Goal: Task Accomplishment & Management: Complete application form

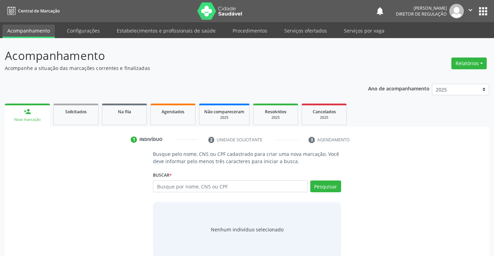
click at [199, 184] on input "text" at bounding box center [230, 187] width 155 height 12
type input "700509561428156"
click at [324, 185] on button "Pesquisar" at bounding box center [325, 187] width 31 height 12
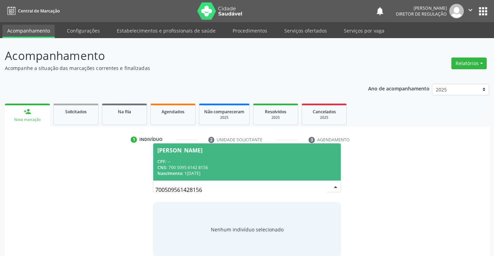
click at [233, 172] on div "Nascimento: 16/10/1951" at bounding box center [246, 174] width 179 height 6
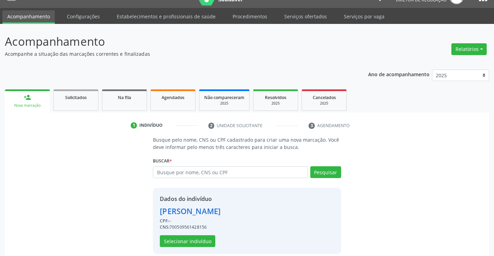
scroll to position [22, 0]
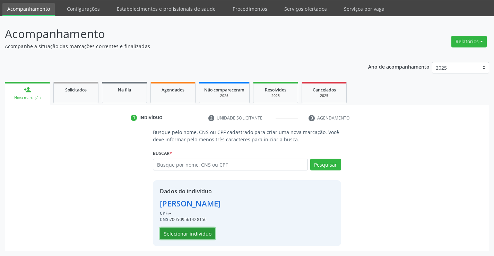
click at [199, 235] on button "Selecionar indivíduo" at bounding box center [187, 234] width 55 height 12
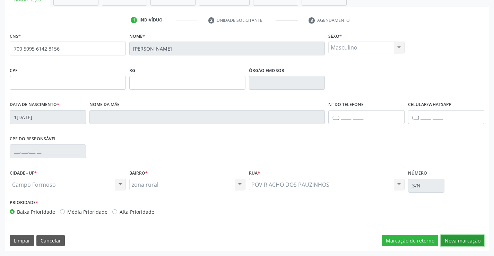
click at [470, 245] on button "Nova marcação" at bounding box center [463, 241] width 44 height 12
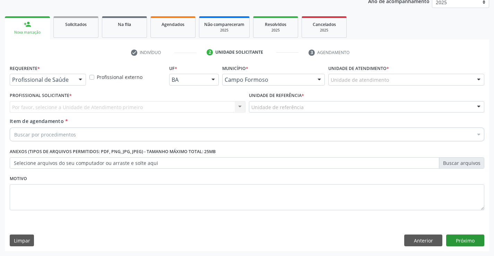
scroll to position [87, 0]
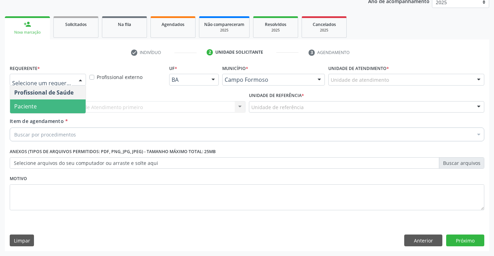
click at [45, 105] on span "Paciente" at bounding box center [48, 106] width 76 height 14
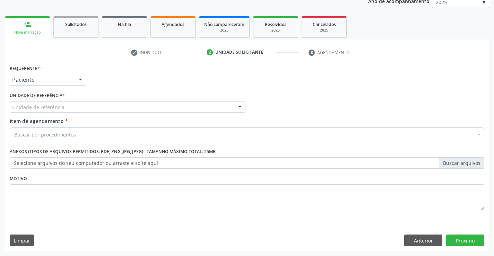
click at [137, 105] on div "Unidade de referência" at bounding box center [128, 107] width 236 height 12
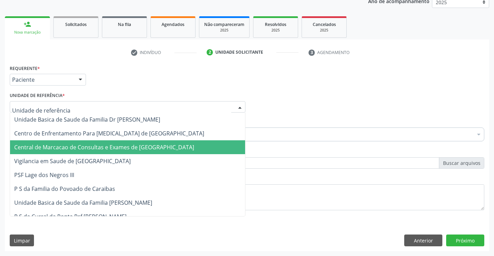
drag, startPoint x: 131, startPoint y: 140, endPoint x: 131, endPoint y: 143, distance: 3.5
click at [131, 143] on span "Central de Marcacao de Consultas e Exames de [GEOGRAPHIC_DATA]" at bounding box center [127, 147] width 235 height 14
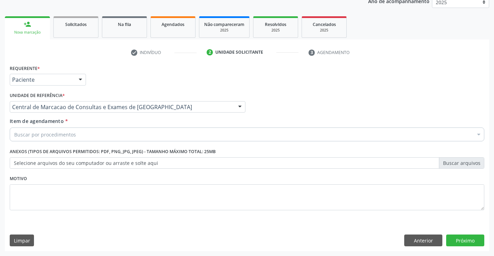
click at [141, 141] on div "Buscar por procedimentos" at bounding box center [247, 135] width 475 height 14
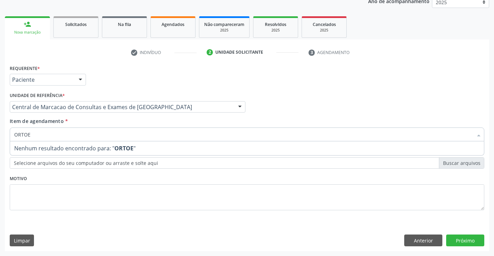
click at [29, 133] on input "ORTOE" at bounding box center [243, 135] width 459 height 14
click at [28, 133] on input "ORTOE" at bounding box center [243, 135] width 459 height 14
type input "ORTOPE"
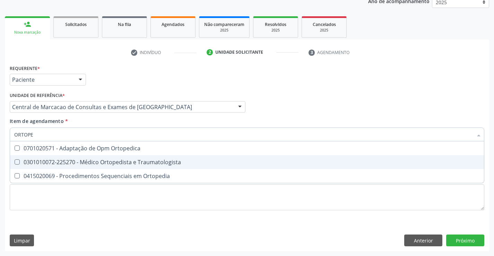
click at [157, 162] on div "0301010072-225270 - Médico Ortopedista e Traumatologista" at bounding box center [247, 162] width 466 height 6
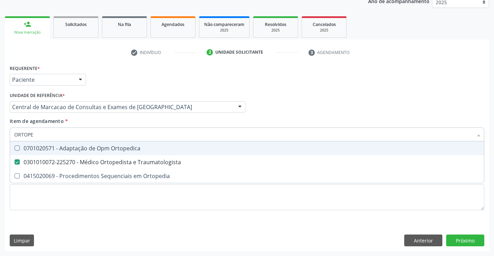
click at [427, 109] on div "Profissional Solicitante Por favor, selecione a Unidade de Atendimento primeiro…" at bounding box center [247, 103] width 478 height 27
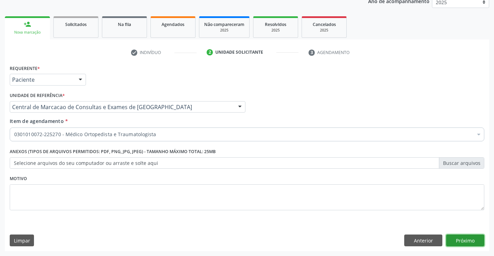
click at [464, 237] on button "Próximo" at bounding box center [465, 241] width 38 height 12
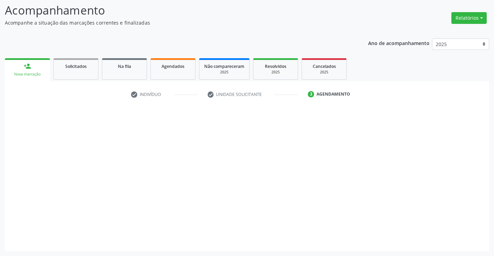
scroll to position [45, 0]
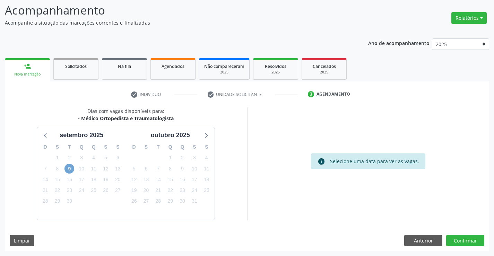
click at [66, 168] on span "9" at bounding box center [69, 169] width 10 height 10
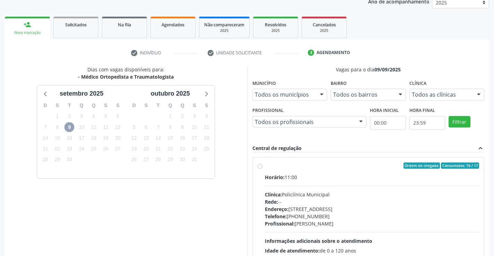
scroll to position [146, 0]
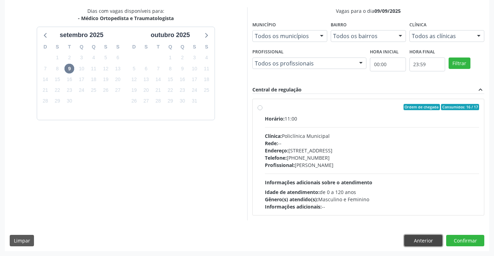
click at [422, 238] on button "Anterior" at bounding box center [423, 241] width 38 height 12
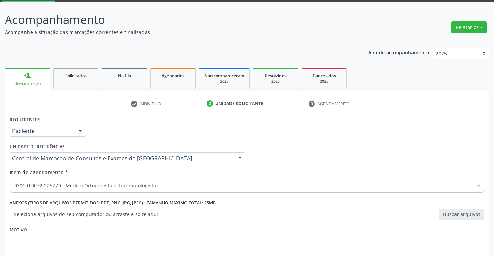
scroll to position [69, 0]
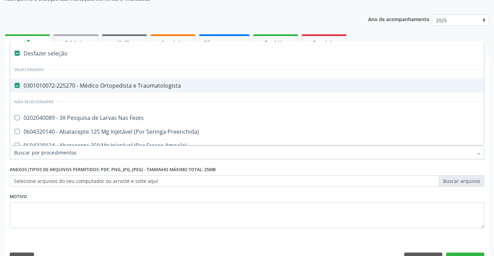
click at [153, 90] on span "0301010072-225270 - Médico Ortopedista e Traumatologista" at bounding box center [284, 86] width 548 height 14
checkbox Traumatologista "false"
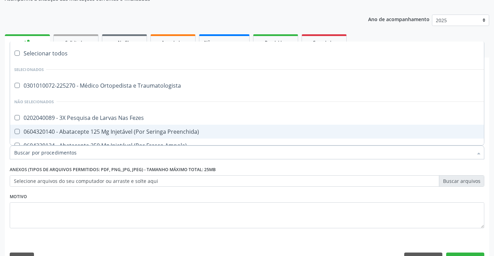
type input "X"
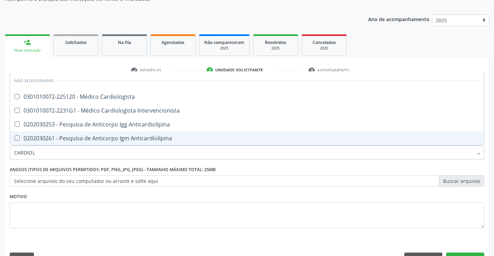
type input "CARDIOLO"
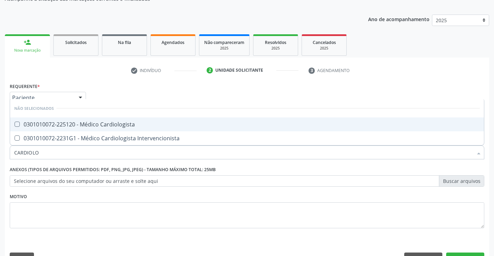
click at [153, 127] on div "0301010072-225120 - Médico Cardiologista" at bounding box center [247, 125] width 466 height 6
checkbox Cardiologista "true"
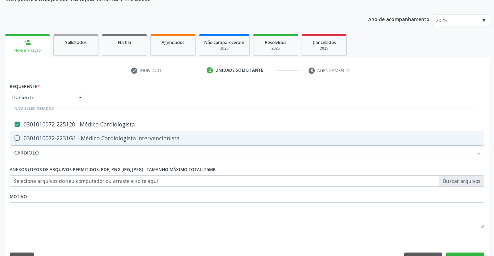
click at [467, 252] on div "Requerente * Paciente Profissional de Saúde Paciente Nenhum resultado encontrad…" at bounding box center [247, 175] width 484 height 188
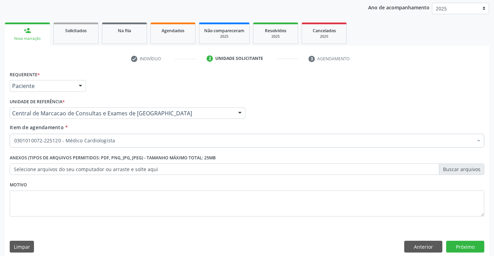
scroll to position [87, 0]
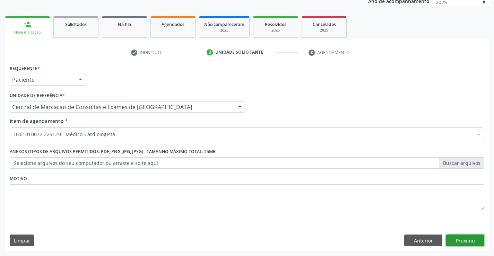
click at [471, 237] on button "Próximo" at bounding box center [465, 241] width 38 height 12
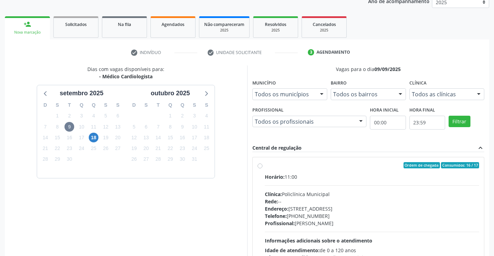
click at [98, 136] on div "18" at bounding box center [94, 137] width 10 height 11
click at [93, 140] on span "18" at bounding box center [94, 138] width 10 height 10
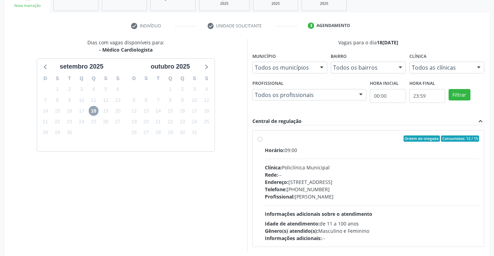
scroll to position [146, 0]
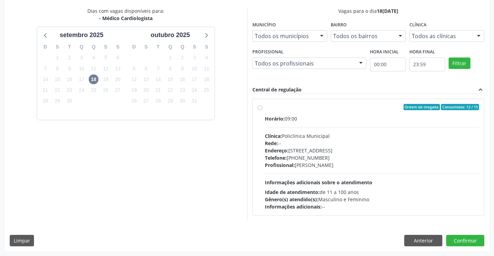
click at [392, 138] on div "Clínica: Policlínica Municipal" at bounding box center [372, 135] width 215 height 7
click at [262, 110] on input "Ordem de chegada Consumidos: 12 / 15 Horário: 09:00 Clínica: Policlínica Munici…" at bounding box center [260, 107] width 5 height 6
radio input "true"
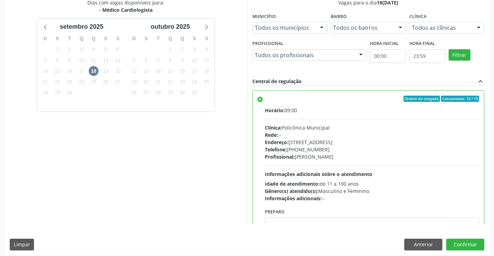
scroll to position [158, 0]
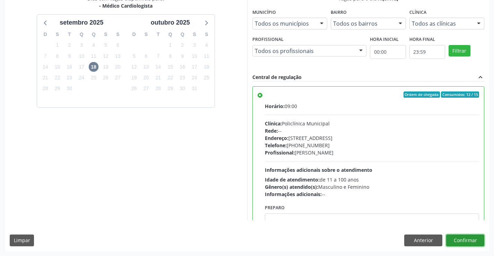
click at [457, 240] on button "Confirmar" at bounding box center [465, 241] width 38 height 12
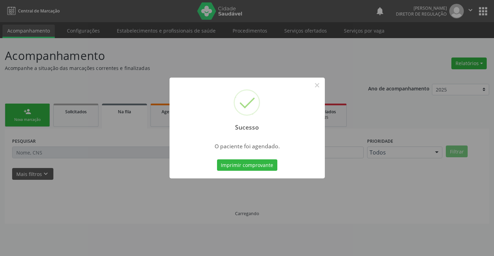
scroll to position [0, 0]
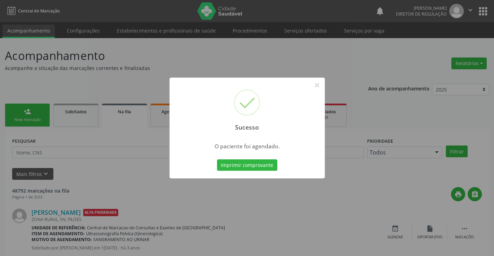
click at [217, 159] on button "Imprimir comprovante" at bounding box center [247, 165] width 60 height 12
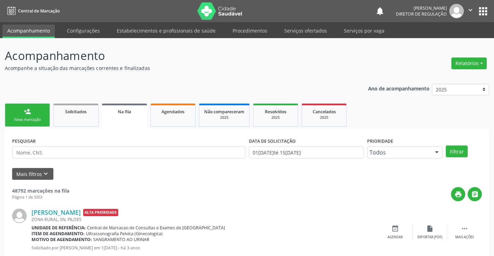
click at [29, 114] on div "person_add" at bounding box center [28, 112] width 8 height 8
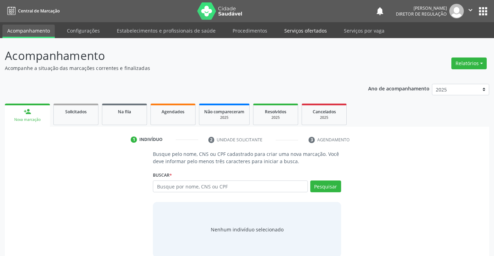
click at [304, 34] on link "Serviços ofertados" at bounding box center [305, 31] width 52 height 12
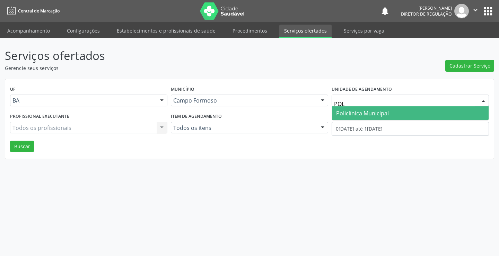
type input "POLI"
click at [362, 110] on span "Policlínica Municipal" at bounding box center [362, 114] width 53 height 8
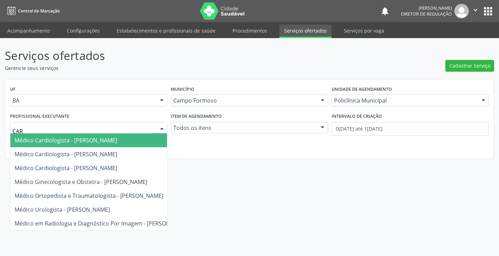
type input "CARD"
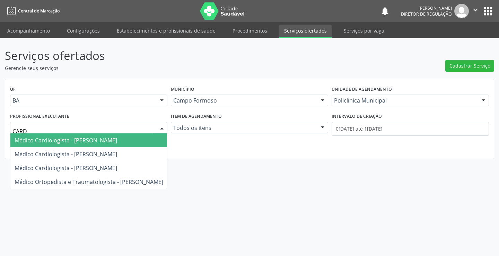
click at [84, 147] on span "Médico Cardiologista - Everson Marcos Matt" at bounding box center [88, 140] width 157 height 14
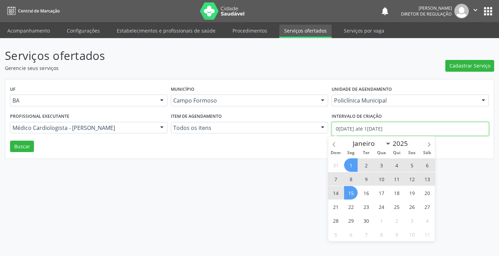
click at [406, 129] on input "01/09/2025 até 15/09/2025" at bounding box center [410, 129] width 157 height 14
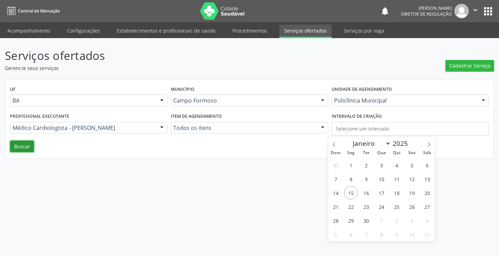
click at [15, 150] on button "Buscar" at bounding box center [22, 147] width 24 height 12
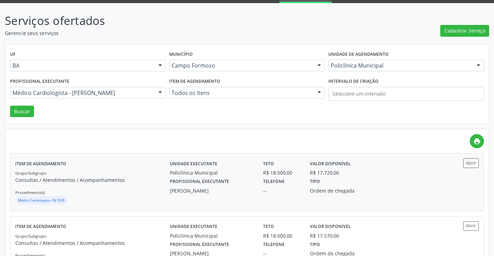
scroll to position [35, 0]
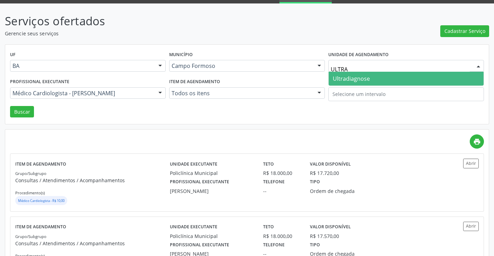
click at [388, 75] on span "Ultradiagnose" at bounding box center [406, 79] width 155 height 14
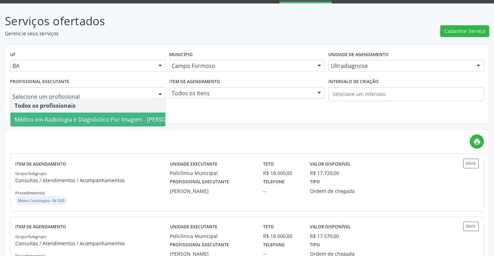
click at [132, 114] on span "Médico em Radiologia e Diagnóstico Por Imagem - Alciole Mendes Muritiba" at bounding box center [102, 120] width 184 height 14
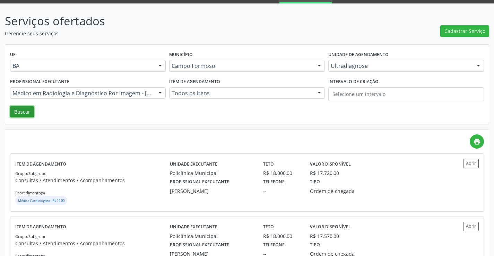
click at [11, 109] on button "Buscar" at bounding box center [22, 112] width 24 height 12
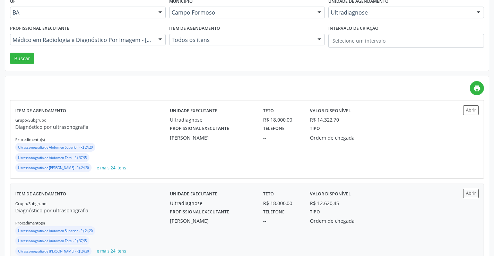
scroll to position [104, 0]
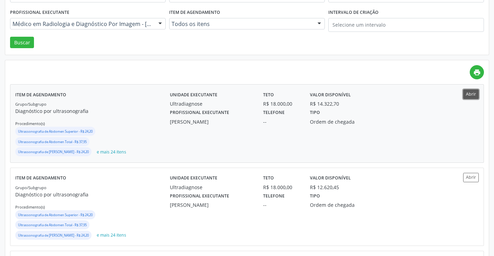
click at [465, 93] on button "Abrir" at bounding box center [471, 93] width 16 height 9
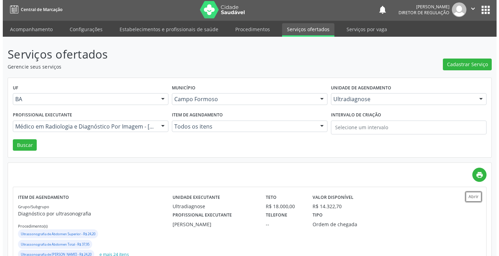
scroll to position [0, 0]
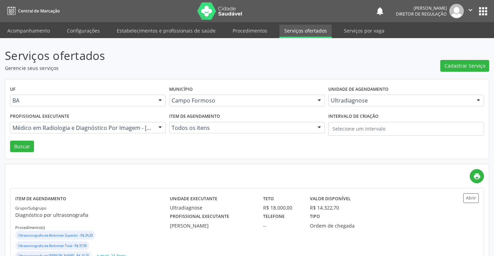
click at [354, 110] on div "Unidade de agendamento Ultradiagnose Todos os estabelecimentos Academia da Saud…" at bounding box center [406, 97] width 159 height 27
click at [355, 106] on div "Ultradiagnose Todos os estabelecimentos Academia da Saude Analise Diagnostico L…" at bounding box center [406, 101] width 156 height 12
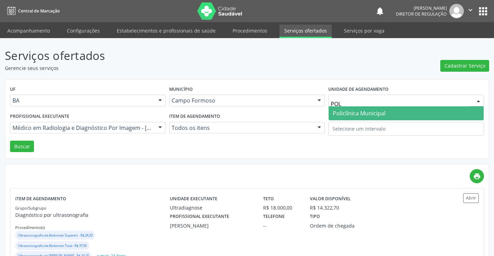
type input "POLI"
click at [355, 112] on span "Policlínica Municipal" at bounding box center [359, 114] width 53 height 8
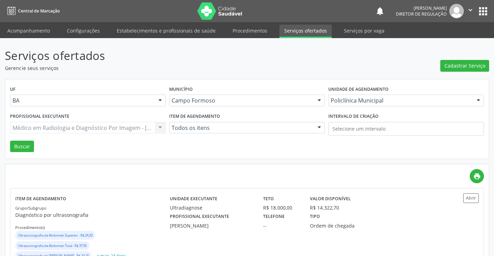
click at [51, 125] on div "Médico em Radiologia e Diagnóstico Por Imagem - Alciole Mendes Muritiba Todos o…" at bounding box center [88, 128] width 156 height 12
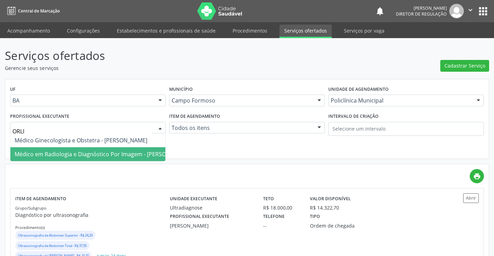
click at [91, 153] on span "Médico em Radiologia e Diagnóstico Por Imagem - Orlindo Carvalho dos Santos" at bounding box center [102, 154] width 175 height 8
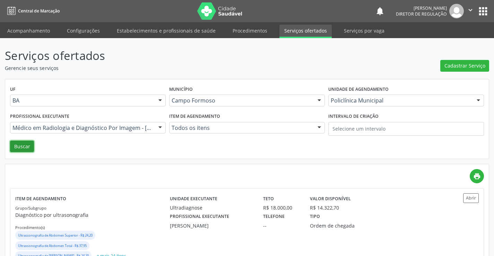
click at [23, 149] on button "Buscar" at bounding box center [22, 147] width 24 height 12
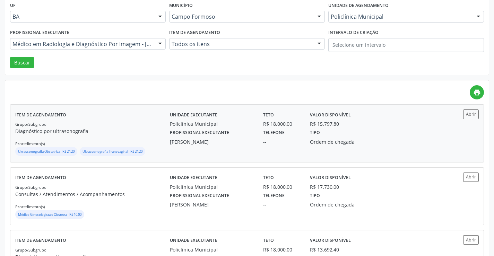
scroll to position [104, 0]
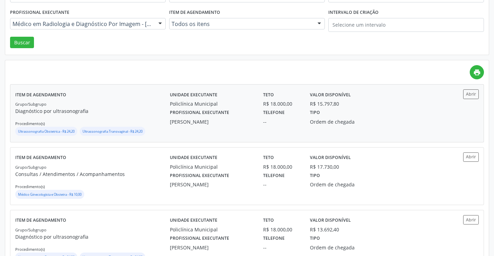
click at [470, 99] on div "Abrir" at bounding box center [459, 112] width 38 height 47
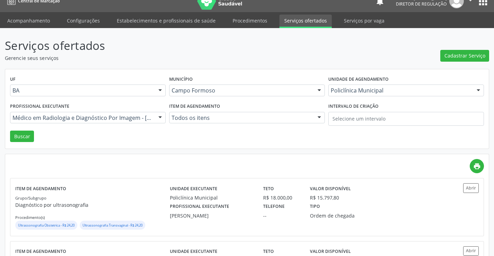
scroll to position [0, 0]
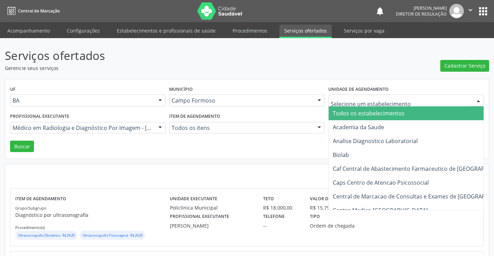
click at [141, 135] on div "Profissional executante Médico em Radiologia e Diagnóstico Por Imagem - Orlindo…" at bounding box center [87, 125] width 159 height 29
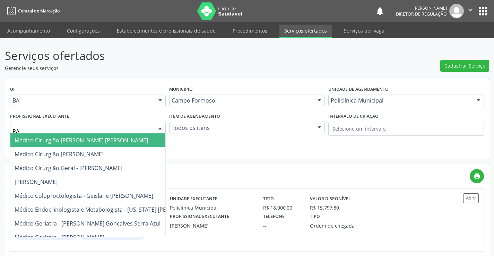
type input "RAM"
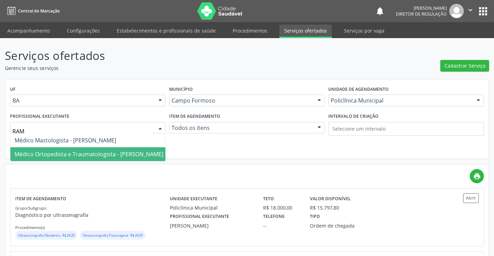
click at [135, 157] on span "Médico Ortopedista e Traumatologista - Ramon Oliveira Soares" at bounding box center [89, 154] width 149 height 8
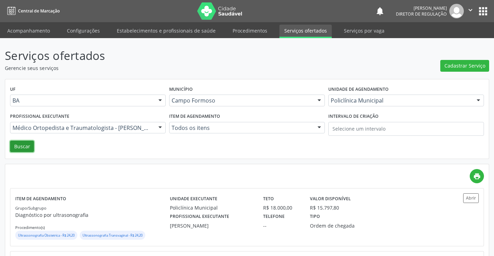
click at [21, 144] on button "Buscar" at bounding box center [22, 147] width 24 height 12
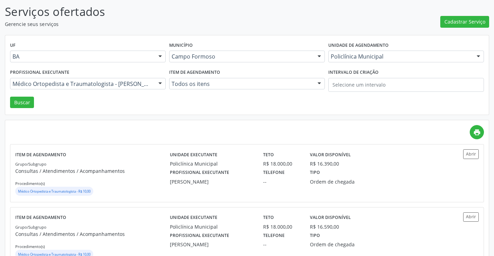
scroll to position [104, 0]
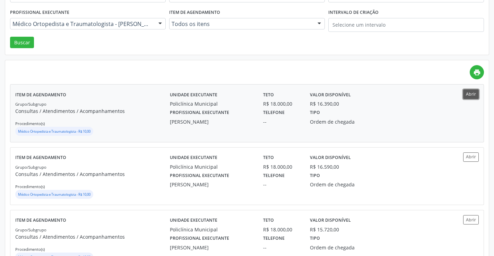
click at [465, 94] on button "Abrir" at bounding box center [471, 93] width 16 height 9
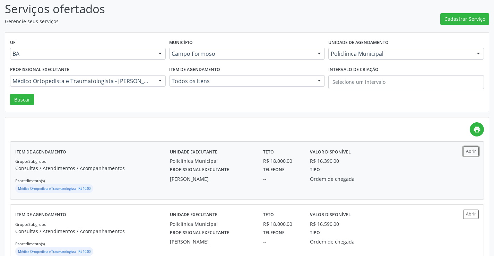
scroll to position [0, 0]
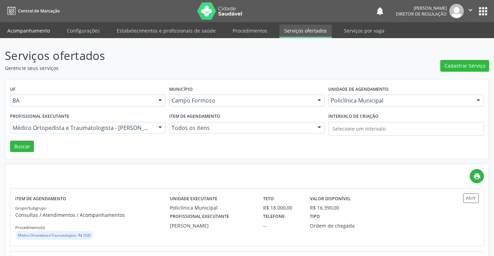
click at [32, 29] on link "Acompanhamento" at bounding box center [28, 31] width 52 height 12
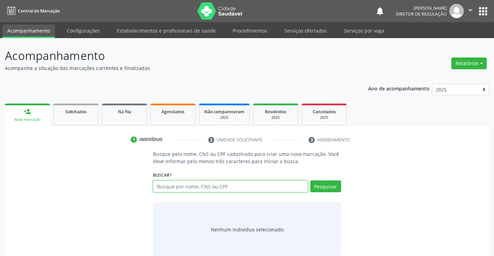
click at [196, 183] on input "text" at bounding box center [230, 187] width 155 height 12
paste input "701008809410699"
type input "701008809410699"
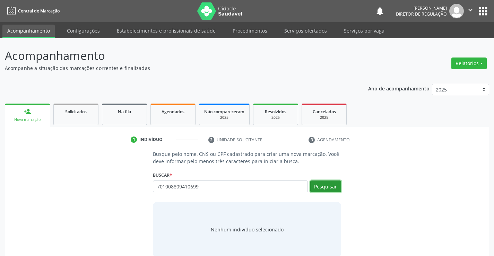
click at [322, 189] on button "Pesquisar" at bounding box center [325, 187] width 31 height 12
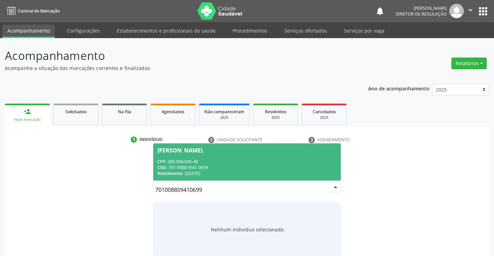
click at [216, 164] on div "CPF: 085.084.945-48" at bounding box center [246, 162] width 179 height 6
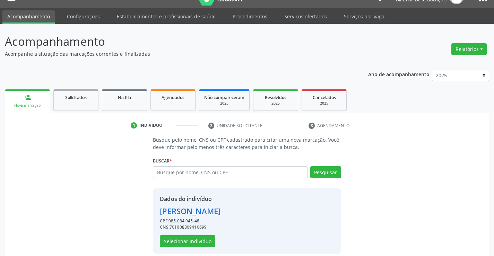
scroll to position [22, 0]
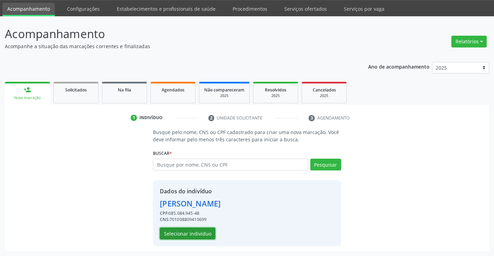
click at [189, 234] on button "Selecionar indivíduo" at bounding box center [187, 234] width 55 height 12
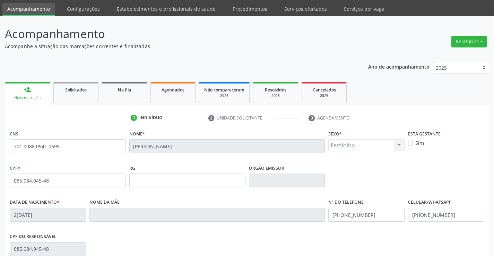
scroll to position [0, 0]
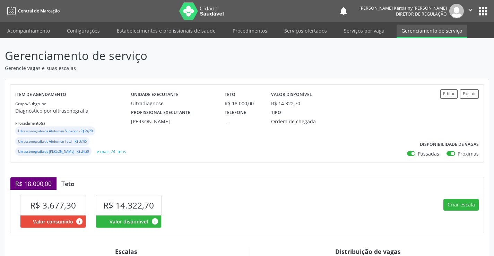
scroll to position [139, 0]
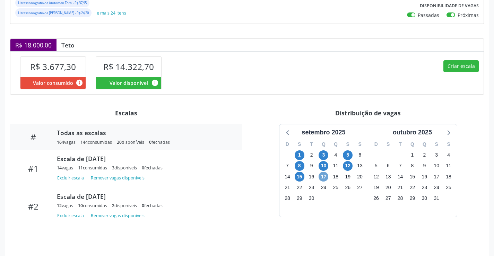
click at [322, 182] on span "17" at bounding box center [324, 177] width 10 height 10
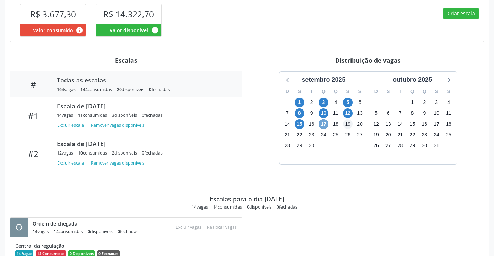
scroll to position [273, 0]
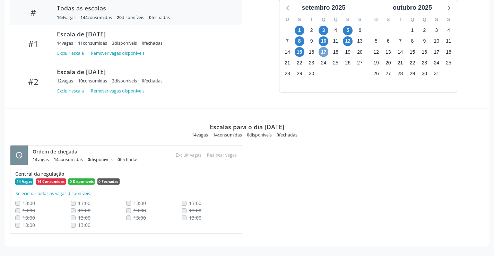
click at [321, 51] on span "17" at bounding box center [324, 52] width 10 height 10
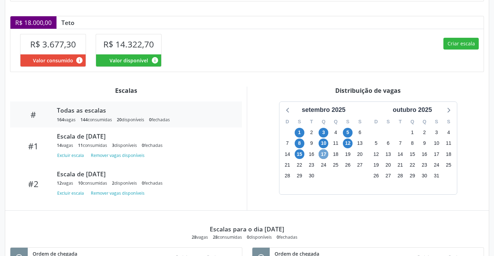
scroll to position [135, 0]
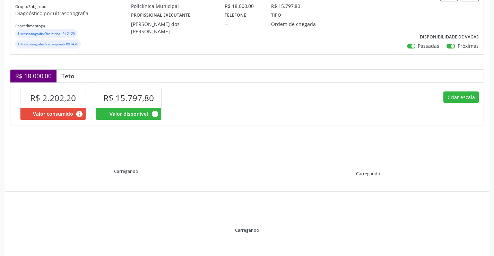
scroll to position [109, 0]
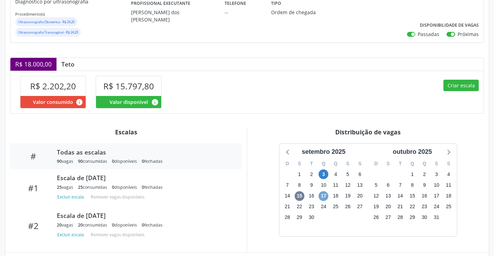
click at [325, 197] on span "17" at bounding box center [324, 196] width 10 height 10
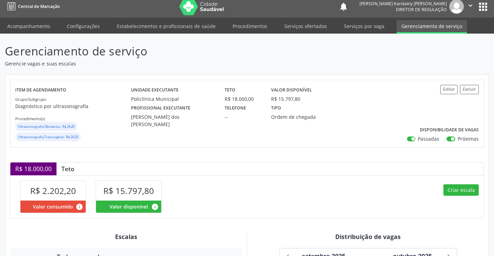
scroll to position [0, 0]
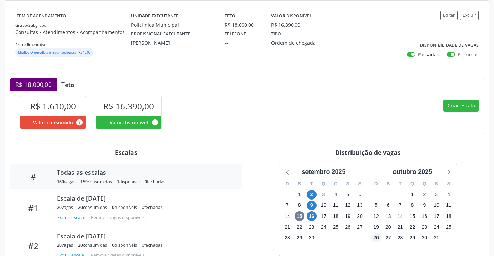
scroll to position [135, 0]
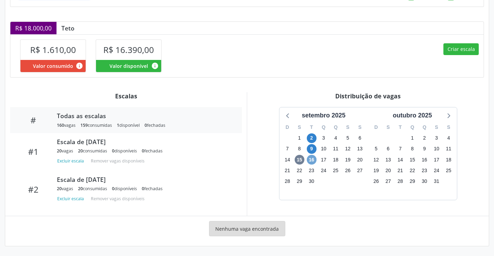
click at [310, 163] on span "16" at bounding box center [312, 160] width 10 height 10
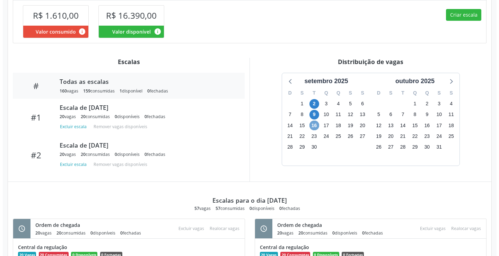
scroll to position [146, 0]
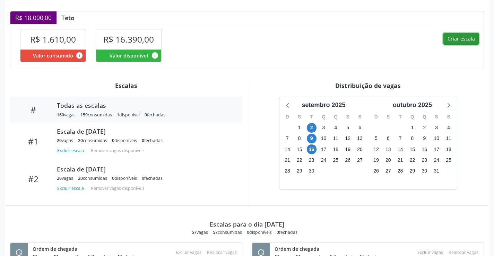
click at [468, 38] on button "Criar escala" at bounding box center [460, 39] width 35 height 12
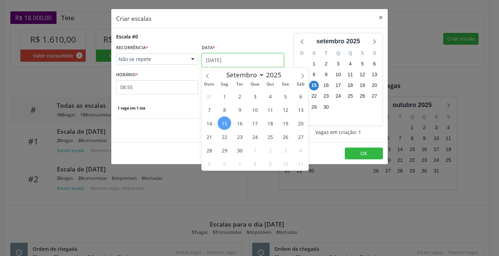
click at [246, 57] on input "15/09/2025" at bounding box center [243, 60] width 82 height 14
click at [239, 124] on span "16" at bounding box center [240, 123] width 14 height 14
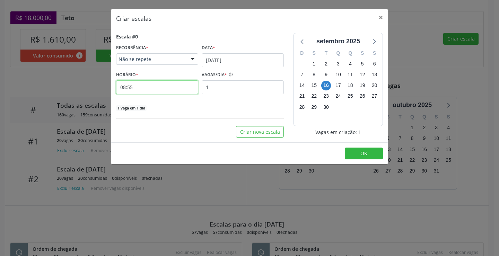
click at [159, 91] on input "08:55" at bounding box center [157, 87] width 82 height 14
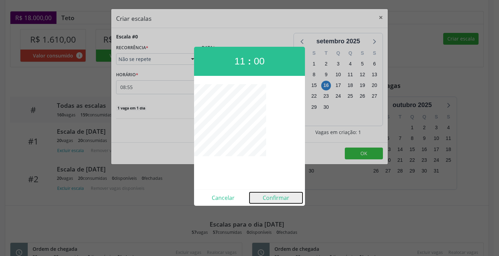
click at [268, 200] on button "Confirmar" at bounding box center [276, 197] width 53 height 11
type input "11:00"
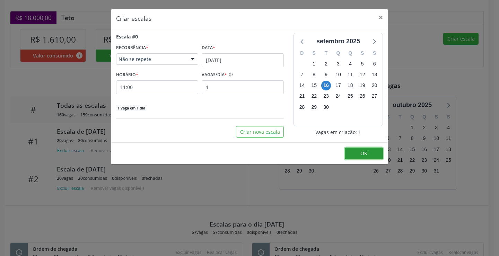
click at [367, 154] on span "OK" at bounding box center [364, 153] width 7 height 7
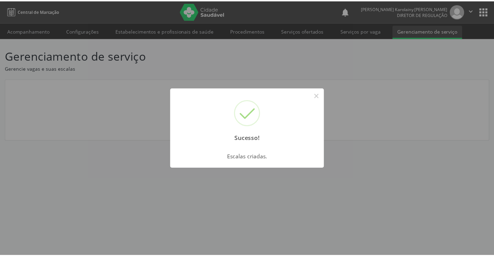
scroll to position [0, 0]
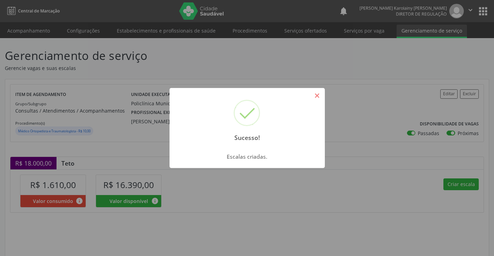
click at [316, 95] on button "×" at bounding box center [317, 96] width 12 height 12
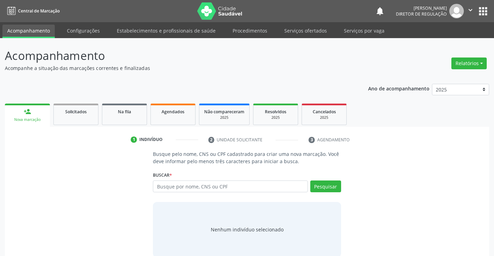
click at [184, 183] on input "text" at bounding box center [230, 187] width 155 height 12
type input "700509561428156"
click at [331, 188] on button "Pesquisar" at bounding box center [325, 187] width 31 height 12
type input "700509561428156"
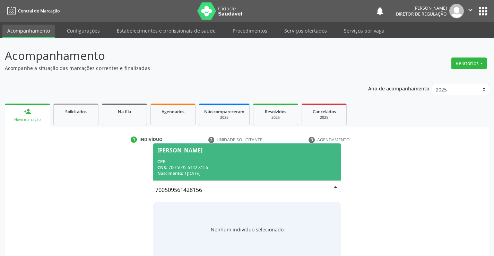
click at [219, 172] on div "Nascimento: 16/10/1951" at bounding box center [246, 174] width 179 height 6
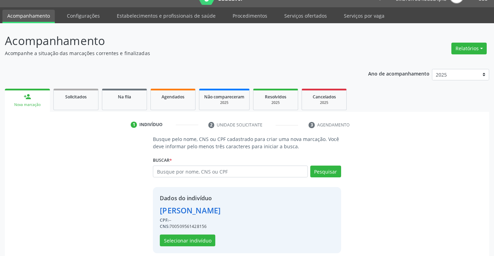
scroll to position [22, 0]
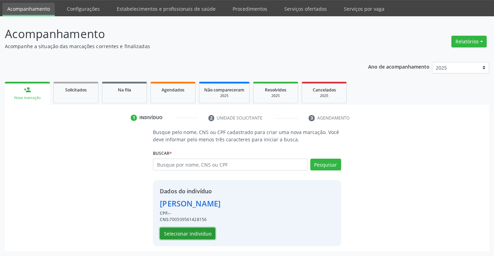
click at [193, 235] on button "Selecionar indivíduo" at bounding box center [187, 234] width 55 height 12
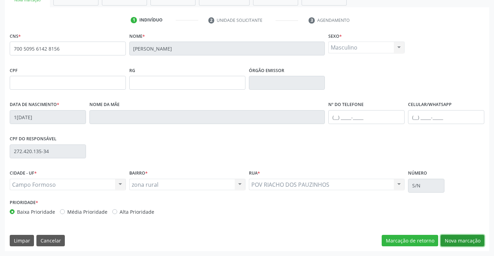
click at [453, 243] on button "Nova marcação" at bounding box center [463, 241] width 44 height 12
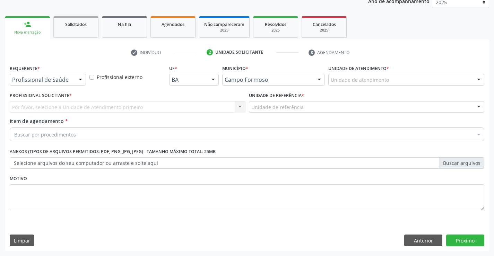
scroll to position [87, 0]
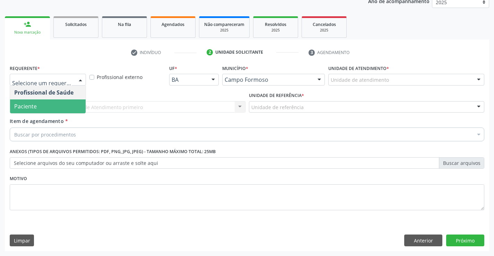
click at [54, 107] on span "Paciente" at bounding box center [48, 106] width 76 height 14
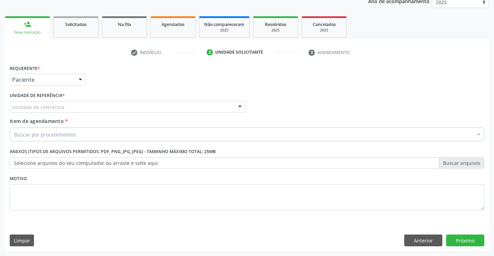
click at [107, 105] on div "Unidade de referência" at bounding box center [128, 107] width 236 height 12
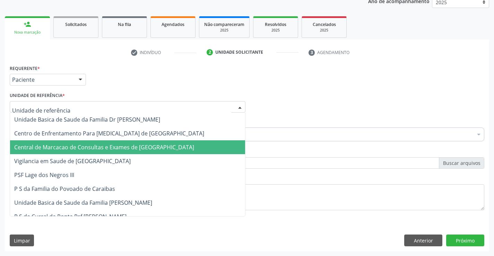
click at [121, 150] on span "Central de Marcacao de Consultas e Exames de [GEOGRAPHIC_DATA]" at bounding box center [104, 148] width 180 height 8
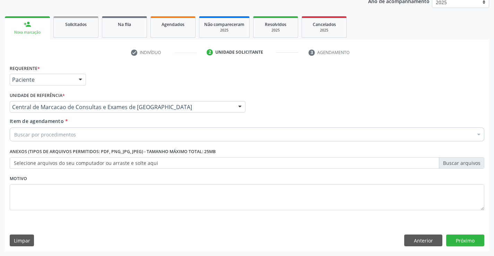
click at [171, 137] on div "Buscar por procedimentos" at bounding box center [247, 135] width 475 height 14
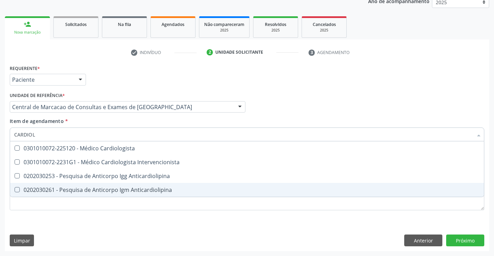
scroll to position [0, 0]
type input "CARDIOLO"
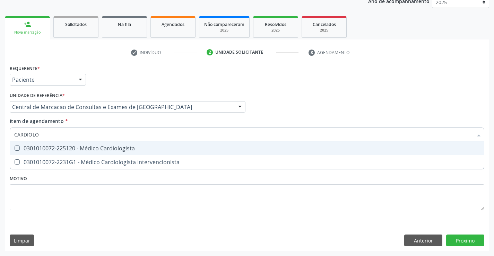
click at [157, 149] on div "0301010072-225120 - Médico Cardiologista" at bounding box center [247, 149] width 466 height 6
checkbox Cardiologista "true"
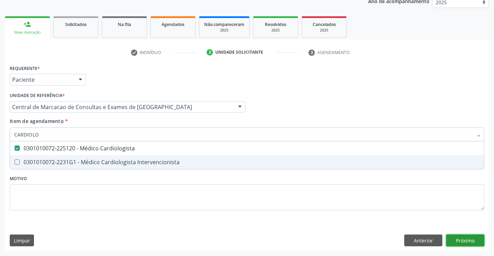
click at [466, 242] on div "Requerente * Paciente Profissional de Saúde Paciente Nenhum resultado encontrad…" at bounding box center [247, 157] width 484 height 188
checkbox Intervencionista "true"
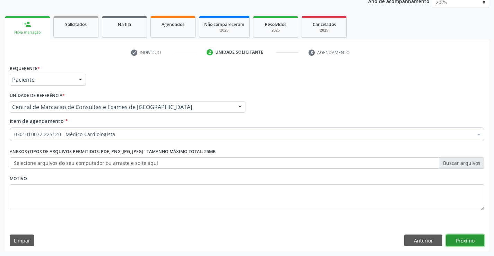
click at [459, 238] on button "Próximo" at bounding box center [465, 241] width 38 height 12
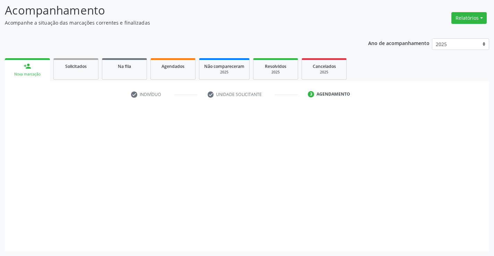
scroll to position [45, 0]
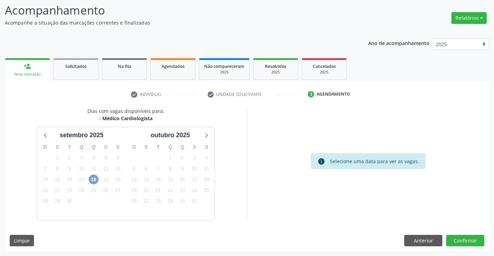
click at [91, 178] on span "18" at bounding box center [94, 180] width 10 height 10
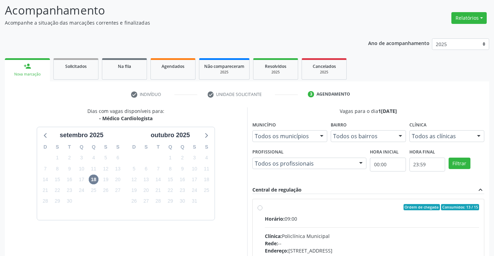
click at [370, 219] on div "Horário: 09:00" at bounding box center [372, 218] width 215 height 7
click at [262, 210] on input "Ordem de chegada Consumidos: 13 / 15 Horário: 09:00 Clínica: Policlínica Munici…" at bounding box center [260, 207] width 5 height 6
radio input "true"
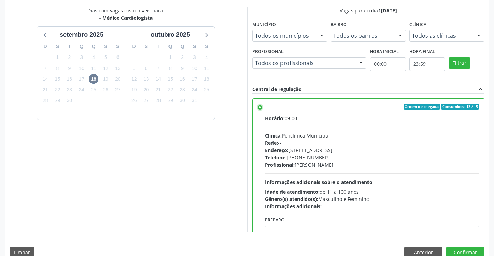
scroll to position [158, 0]
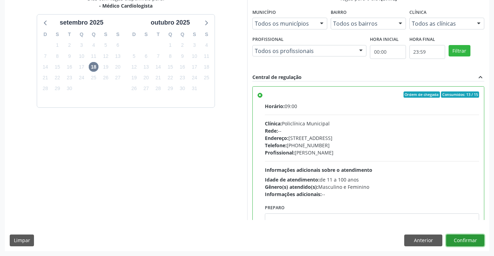
click at [465, 244] on button "Confirmar" at bounding box center [465, 241] width 38 height 12
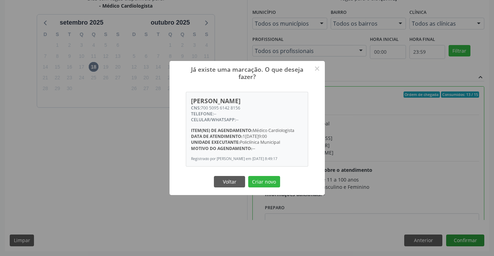
click at [248, 176] on button "Criar novo" at bounding box center [264, 182] width 32 height 12
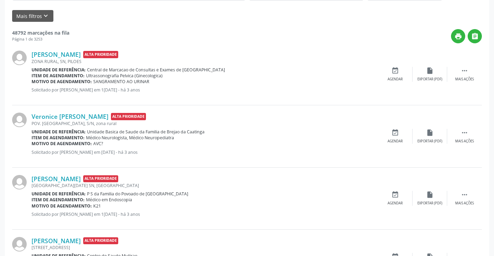
scroll to position [0, 0]
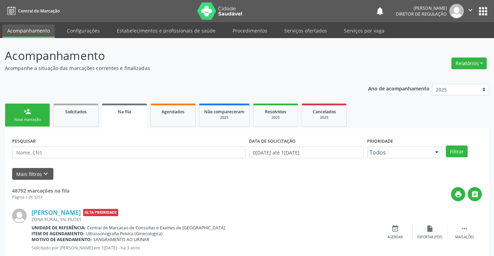
click at [32, 121] on div "Nova marcação" at bounding box center [27, 119] width 35 height 5
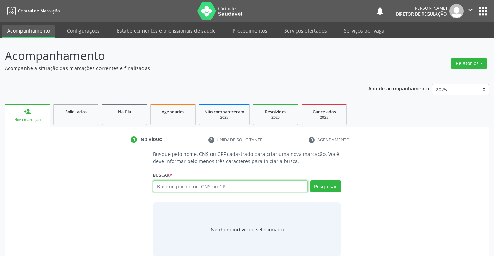
click at [164, 183] on input "text" at bounding box center [230, 187] width 155 height 12
type input "708207130274342"
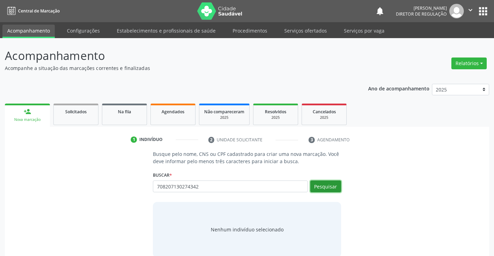
click at [329, 185] on button "Pesquisar" at bounding box center [325, 187] width 31 height 12
type input "708207130274342"
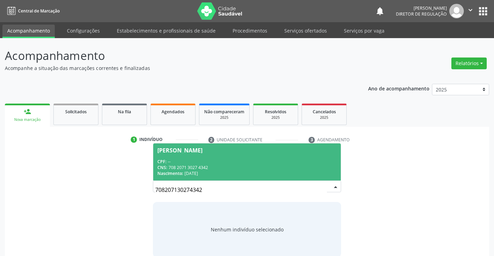
click at [218, 165] on div "CNS: 708 2071 3027 4342" at bounding box center [246, 168] width 179 height 6
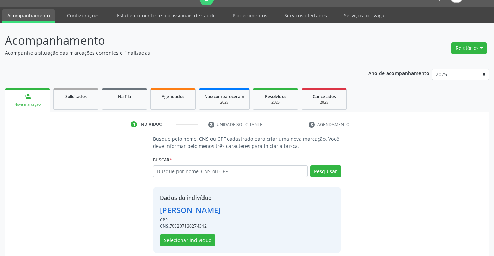
scroll to position [22, 0]
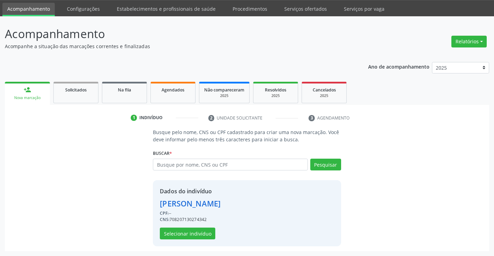
click at [174, 227] on div "Dados do indivíduo Maria Jose Lima Matos CPF: -- CNS: 708207130274342 Seleciona…" at bounding box center [190, 213] width 61 height 52
click at [176, 232] on button "Selecionar indivíduo" at bounding box center [187, 234] width 55 height 12
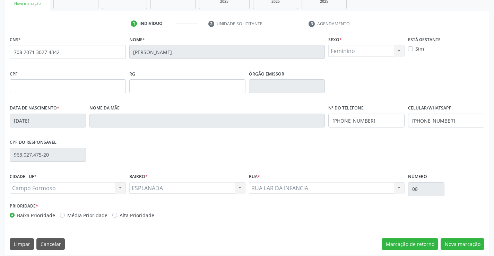
scroll to position [120, 0]
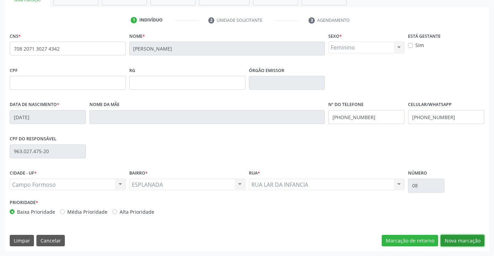
click at [468, 239] on button "Nova marcação" at bounding box center [463, 241] width 44 height 12
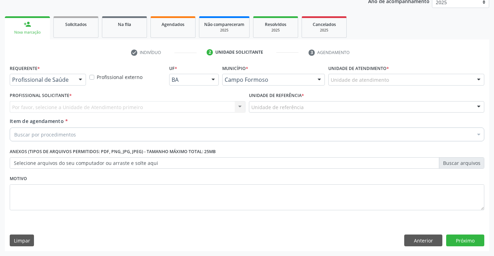
click at [69, 84] on div "Profissional de Saúde" at bounding box center [48, 80] width 76 height 12
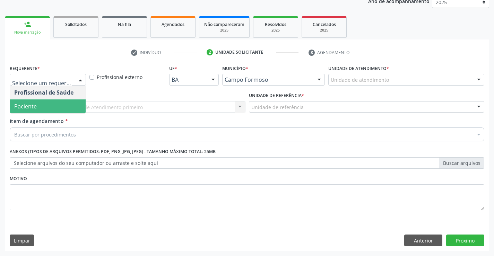
drag, startPoint x: 58, startPoint y: 100, endPoint x: 129, endPoint y: 103, distance: 71.1
click at [57, 100] on span "Paciente" at bounding box center [48, 106] width 76 height 14
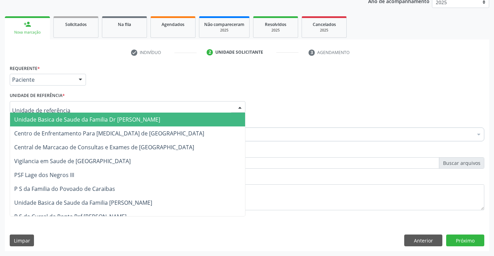
click at [165, 107] on div at bounding box center [128, 107] width 236 height 12
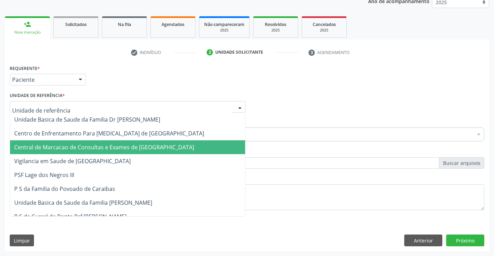
click at [148, 142] on span "Central de Marcacao de Consultas e Exames de [GEOGRAPHIC_DATA]" at bounding box center [127, 147] width 235 height 14
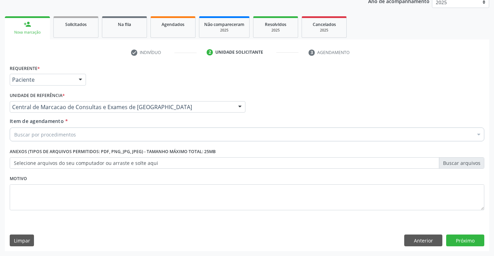
click at [187, 139] on div "Buscar por procedimentos" at bounding box center [247, 135] width 475 height 14
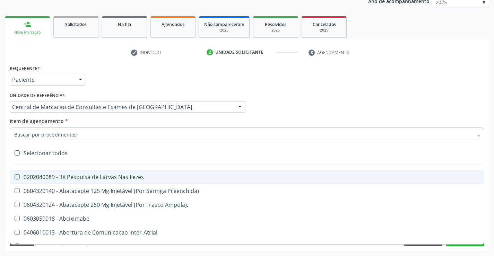
type input "E"
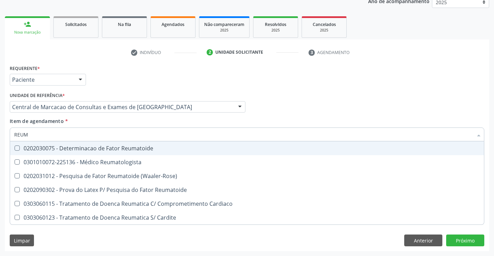
type input "REUMA"
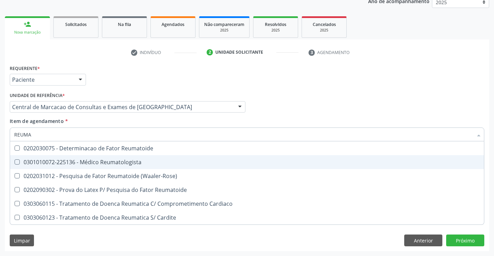
click at [162, 158] on span "0301010072-225136 - Médico Reumatologista" at bounding box center [247, 162] width 474 height 14
checkbox Reumatologista "true"
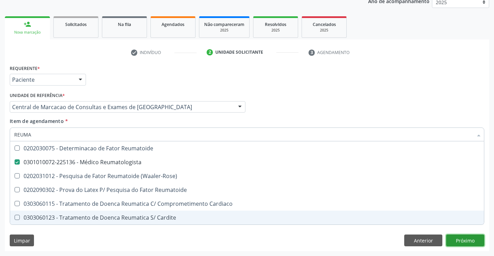
click at [476, 238] on div "Requerente * Paciente Profissional de Saúde Paciente Nenhum resultado encontrad…" at bounding box center [247, 157] width 484 height 188
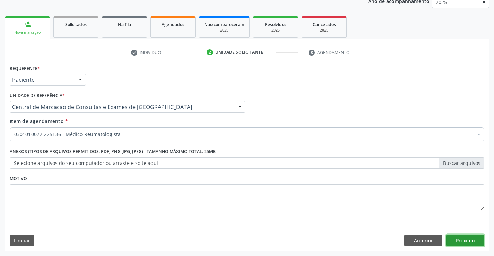
click at [468, 238] on button "Próximo" at bounding box center [465, 241] width 38 height 12
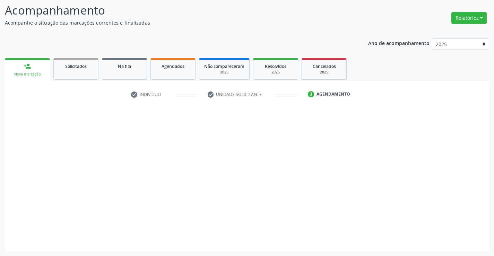
scroll to position [45, 0]
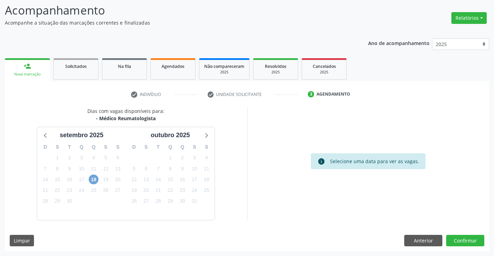
click at [93, 180] on span "18" at bounding box center [94, 180] width 10 height 10
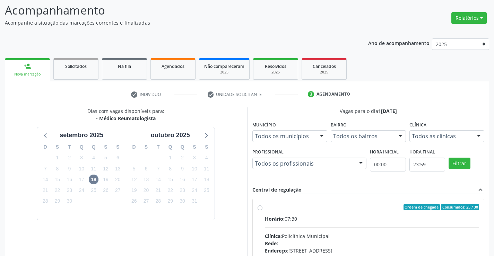
click at [322, 219] on div "Horário: 07:30" at bounding box center [372, 218] width 215 height 7
click at [262, 210] on input "Ordem de chegada Consumidos: 25 / 30 Horário: 07:30 Clínica: Policlínica Munici…" at bounding box center [260, 207] width 5 height 6
radio input "true"
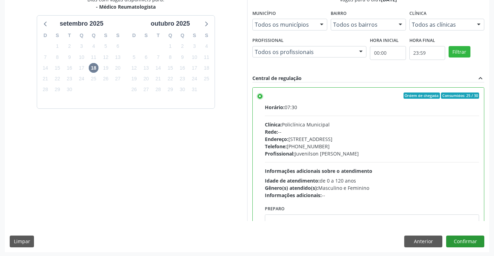
scroll to position [158, 0]
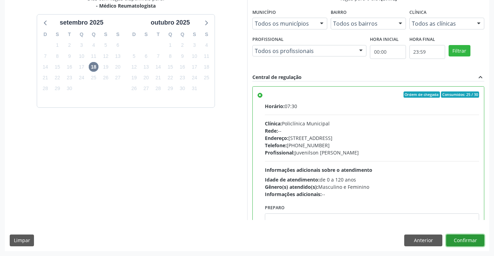
click at [469, 240] on button "Confirmar" at bounding box center [465, 241] width 38 height 12
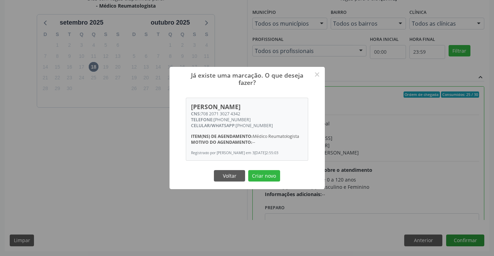
click at [248, 170] on button "Criar novo" at bounding box center [264, 176] width 32 height 12
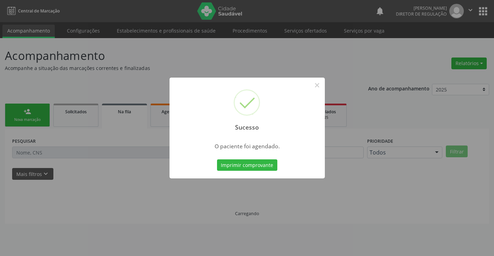
scroll to position [0, 0]
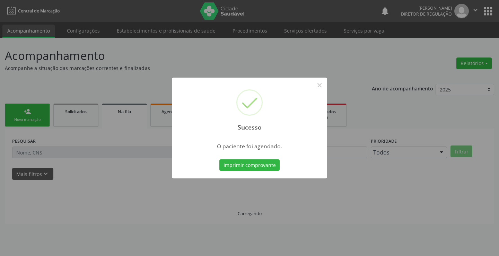
click at [219, 159] on button "Imprimir comprovante" at bounding box center [249, 165] width 60 height 12
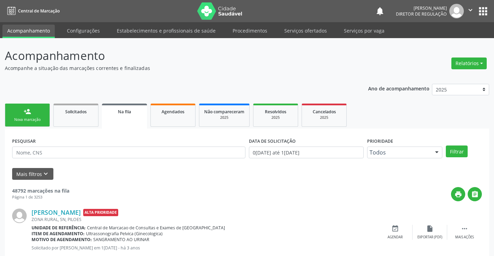
click at [37, 110] on link "person_add Nova marcação" at bounding box center [27, 115] width 45 height 23
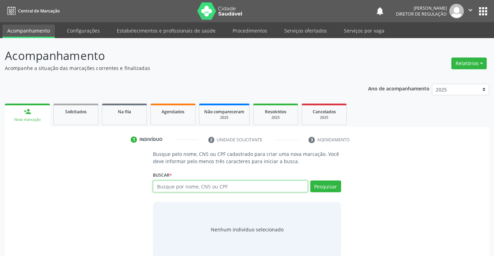
click at [191, 187] on input "text" at bounding box center [230, 187] width 155 height 12
type input "706809292859427"
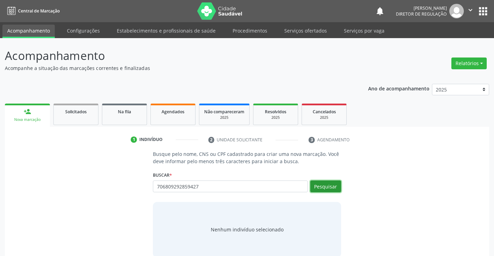
click at [315, 188] on button "Pesquisar" at bounding box center [325, 187] width 31 height 12
type input "706809292859427"
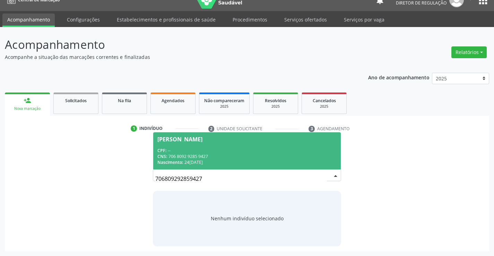
click at [245, 155] on div "CNS: 706 8092 9285 9427" at bounding box center [246, 157] width 179 height 6
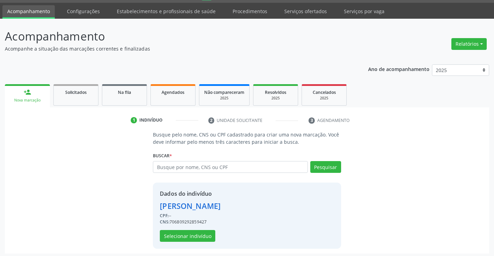
scroll to position [22, 0]
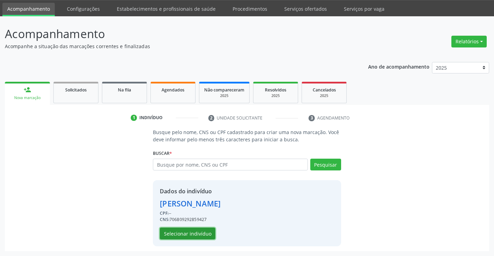
click at [210, 229] on button "Selecionar indivíduo" at bounding box center [187, 234] width 55 height 12
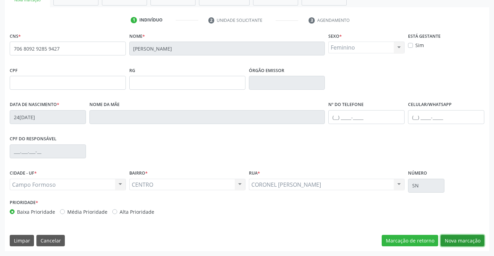
click at [452, 239] on button "Nova marcação" at bounding box center [463, 241] width 44 height 12
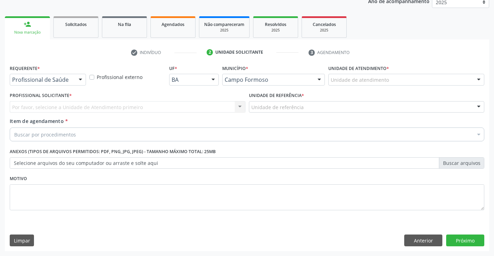
scroll to position [87, 0]
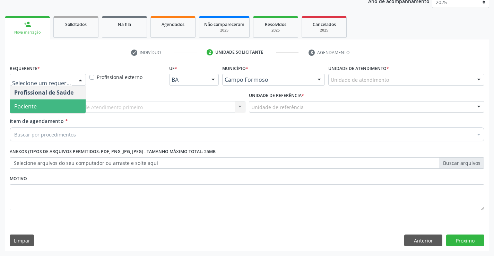
click at [57, 106] on span "Paciente" at bounding box center [48, 106] width 76 height 14
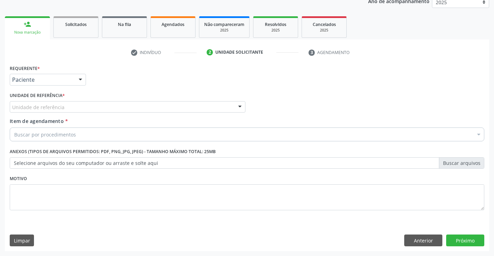
click at [101, 104] on div "Unidade de referência" at bounding box center [128, 107] width 236 height 12
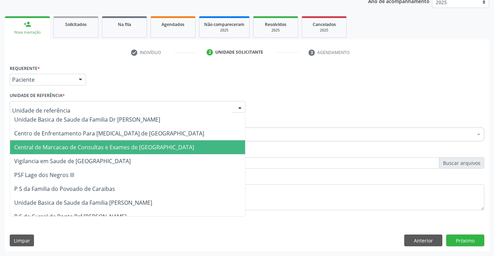
click at [99, 142] on span "Central de Marcacao de Consultas e Exames de [GEOGRAPHIC_DATA]" at bounding box center [127, 147] width 235 height 14
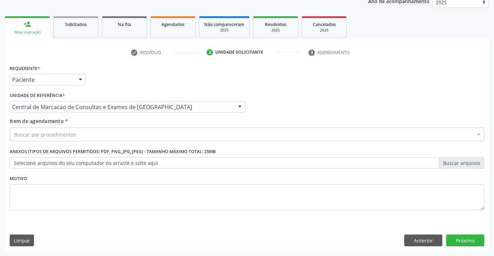
click at [140, 142] on div "Item de agendamento * Buscar por procedimentos Selecionar todos 0202040089 - 3X…" at bounding box center [247, 131] width 478 height 27
click at [145, 139] on div "Buscar por procedimentos" at bounding box center [247, 135] width 475 height 14
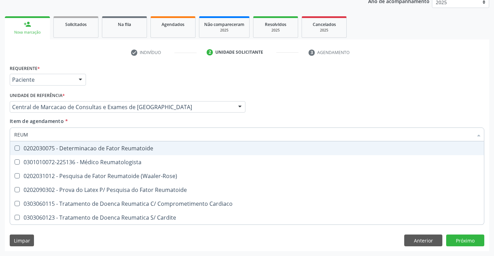
type input "REUMA"
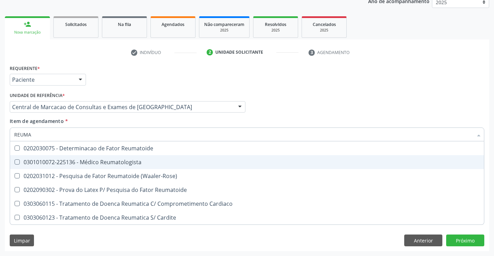
click at [136, 160] on div "0301010072-225136 - Médico Reumatologista" at bounding box center [247, 162] width 466 height 6
checkbox Reumatologista "true"
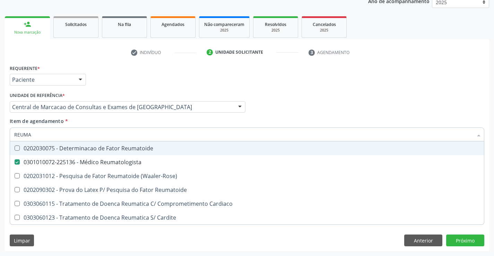
click at [396, 106] on div "Profissional Solicitante Por favor, selecione a Unidade de Atendimento primeiro…" at bounding box center [247, 103] width 478 height 27
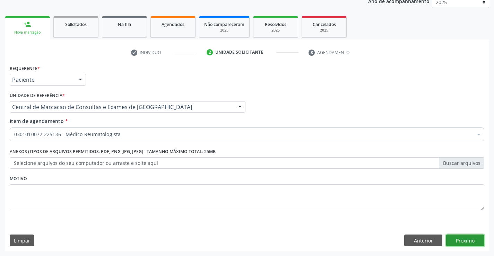
click at [458, 242] on button "Próximo" at bounding box center [465, 241] width 38 height 12
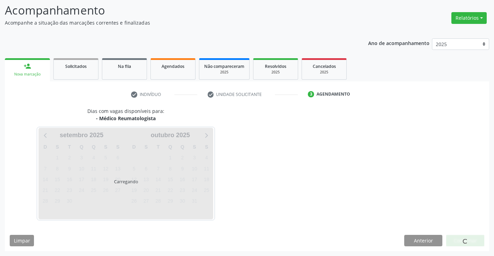
scroll to position [45, 0]
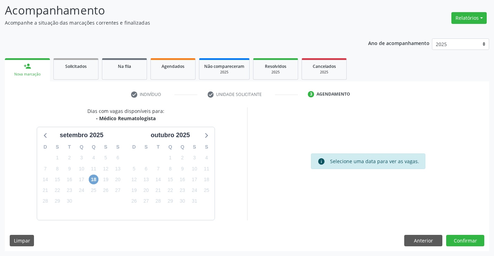
click at [94, 179] on span "18" at bounding box center [94, 180] width 10 height 10
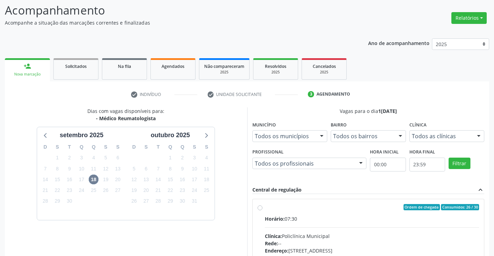
click at [301, 208] on div "Ordem de chegada Consumidos: 26 / 30" at bounding box center [372, 207] width 215 height 6
click at [262, 208] on input "Ordem de chegada Consumidos: 26 / 30 Horário: 07:30 Clínica: Policlínica Munici…" at bounding box center [260, 207] width 5 height 6
radio input "true"
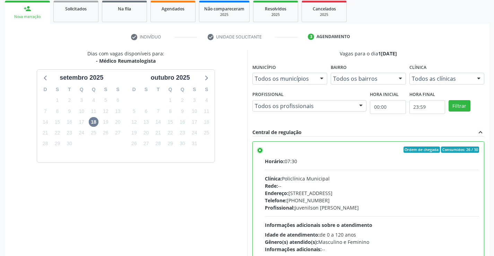
scroll to position [158, 0]
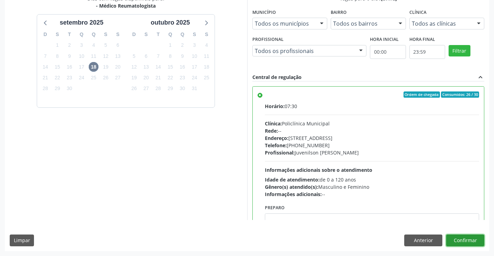
click at [467, 244] on button "Confirmar" at bounding box center [465, 241] width 38 height 12
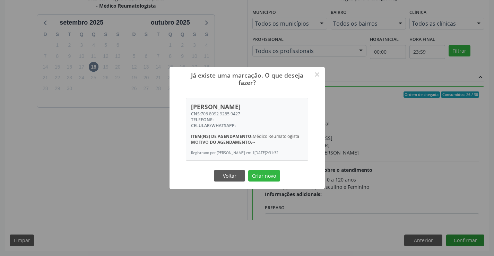
click at [248, 170] on button "Criar novo" at bounding box center [264, 176] width 32 height 12
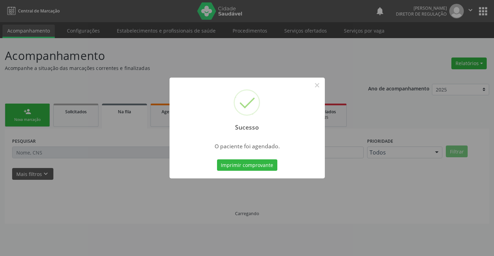
scroll to position [0, 0]
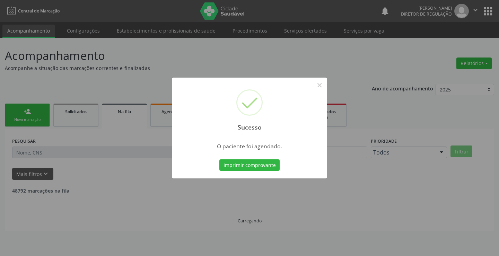
click at [219, 159] on button "Imprimir comprovante" at bounding box center [249, 165] width 60 height 12
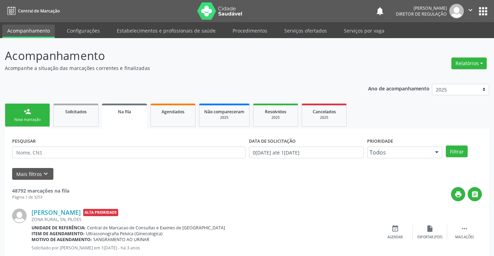
click at [31, 119] on div "Nova marcação" at bounding box center [27, 119] width 35 height 5
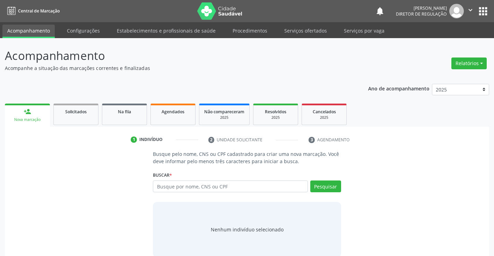
click at [220, 197] on div "Busque pelo nome, CNS ou CPF cadastrado para criar uma nova marcação. Você deve…" at bounding box center [247, 203] width 198 height 107
click at [223, 189] on input "text" at bounding box center [230, 187] width 155 height 12
click at [192, 118] on link "Agendados" at bounding box center [172, 114] width 45 height 21
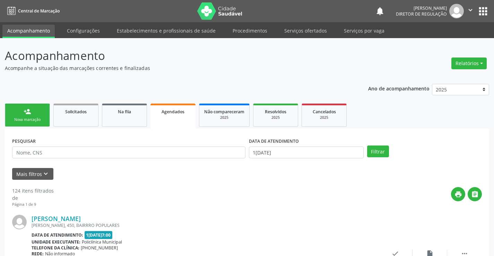
click at [35, 162] on div "PESQUISAR" at bounding box center [128, 149] width 237 height 27
click at [44, 159] on div "PESQUISAR" at bounding box center [128, 149] width 237 height 27
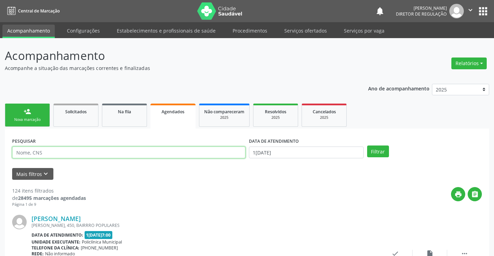
click at [47, 152] on input "text" at bounding box center [128, 153] width 233 height 12
type input "700509561428156"
click at [324, 146] on div "DATA DE ATENDIMENTO" at bounding box center [306, 141] width 115 height 11
click at [324, 145] on div "DATA DE ATENDIMENTO" at bounding box center [306, 141] width 115 height 11
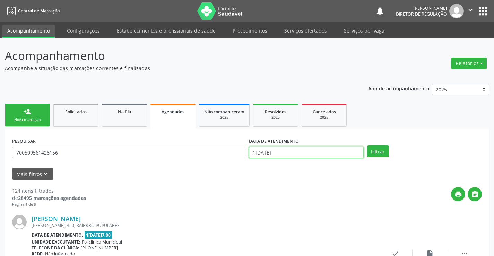
click at [323, 151] on input "15/09/2025" at bounding box center [306, 153] width 115 height 12
click at [373, 153] on button "Filtrar" at bounding box center [378, 152] width 22 height 12
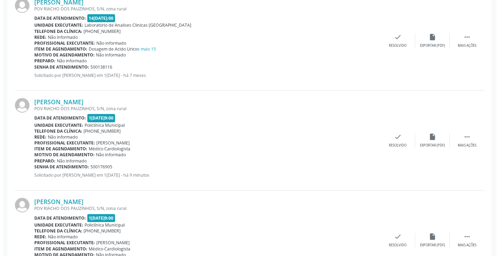
scroll to position [463, 0]
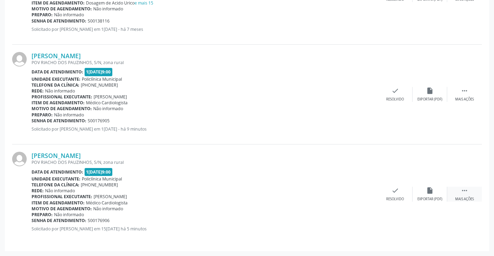
click at [463, 196] on div " Mais ações" at bounding box center [464, 194] width 35 height 15
click at [356, 196] on div "cancel Cancelar" at bounding box center [360, 194] width 35 height 15
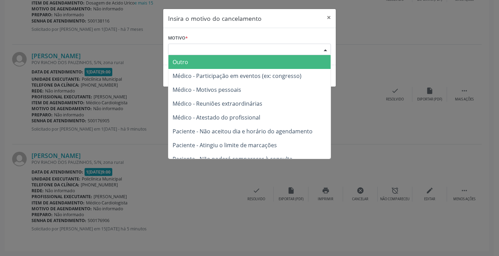
click at [247, 53] on div "Escolha o motivo" at bounding box center [249, 50] width 163 height 12
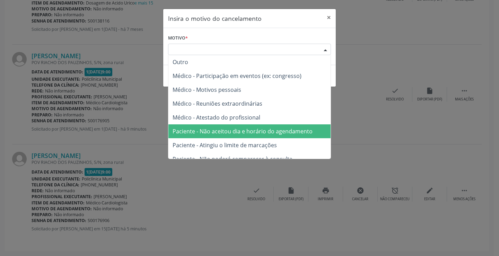
click at [244, 125] on span "Paciente - Não aceitou dia e horário do agendamento" at bounding box center [249, 131] width 162 height 14
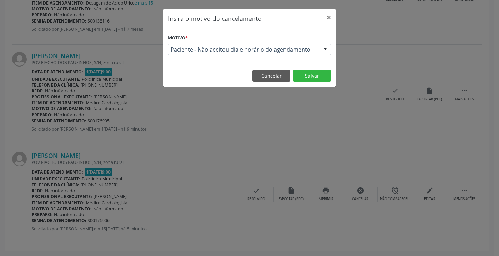
click at [309, 86] on footer "Cancelar Salvar" at bounding box center [249, 76] width 173 height 22
click at [311, 76] on button "Salvar" at bounding box center [312, 76] width 38 height 12
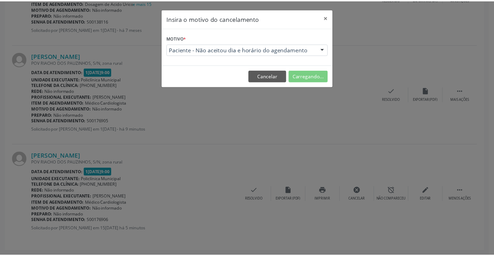
scroll to position [0, 0]
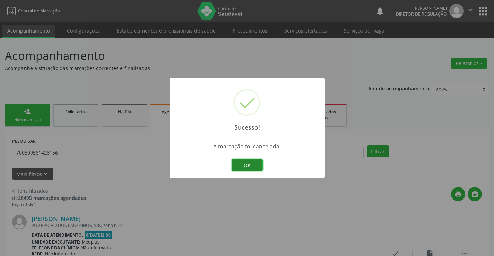
click at [250, 164] on button "OK" at bounding box center [247, 165] width 31 height 12
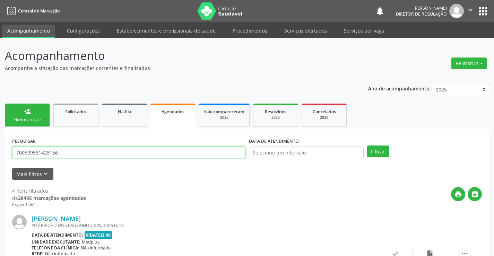
drag, startPoint x: 13, startPoint y: 153, endPoint x: 57, endPoint y: 153, distance: 44.0
click at [57, 153] on input "700509561428156" at bounding box center [128, 153] width 233 height 12
click at [27, 117] on link "person_add Nova marcação" at bounding box center [27, 115] width 45 height 23
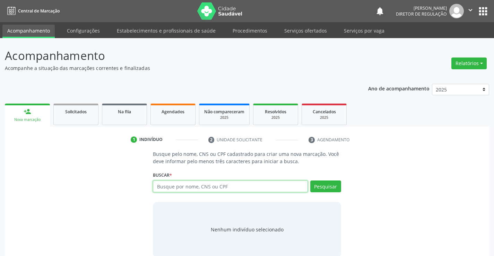
click at [228, 189] on input "text" at bounding box center [230, 187] width 155 height 12
paste input "700509561428156"
type input "700509561428156"
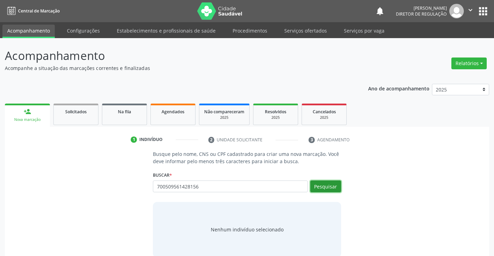
click at [336, 185] on button "Pesquisar" at bounding box center [325, 187] width 31 height 12
type input "700509561428156"
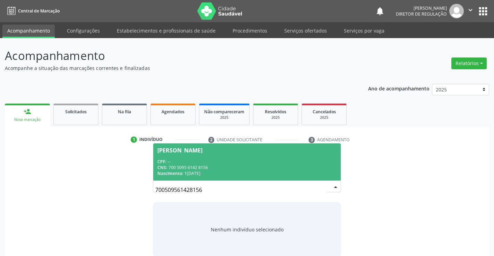
click at [272, 160] on div "CPF: --" at bounding box center [246, 162] width 179 height 6
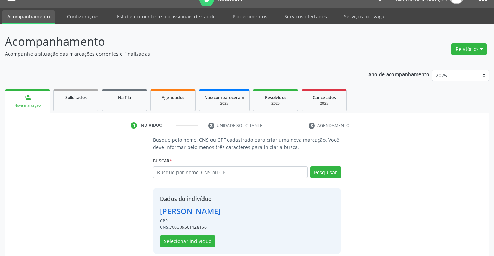
scroll to position [22, 0]
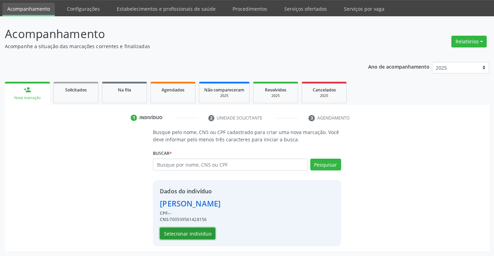
click at [207, 228] on button "Selecionar indivíduo" at bounding box center [187, 234] width 55 height 12
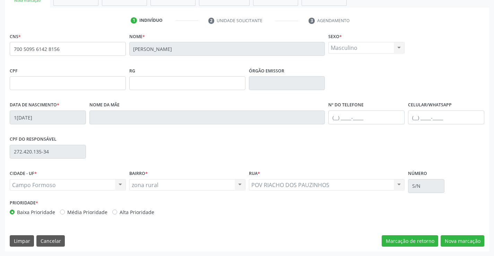
scroll to position [120, 0]
click at [469, 241] on button "Nova marcação" at bounding box center [463, 241] width 44 height 12
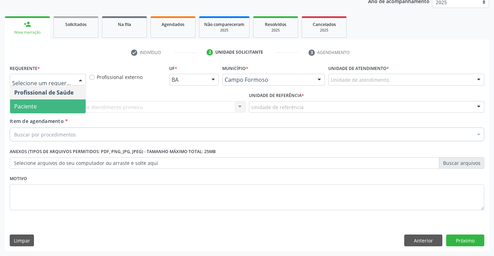
click at [58, 104] on span "Paciente" at bounding box center [48, 106] width 76 height 14
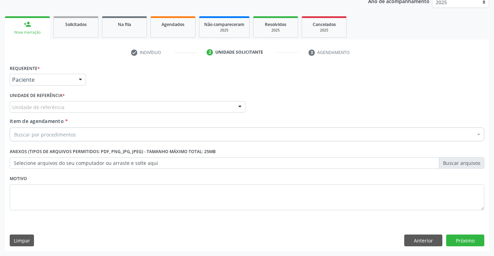
click at [132, 104] on div "Unidade de referência" at bounding box center [128, 107] width 236 height 12
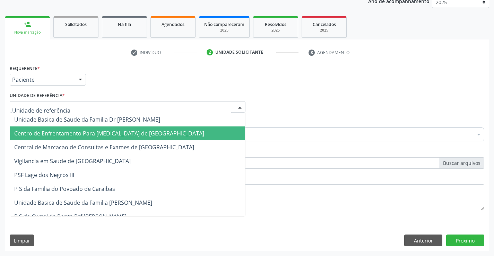
click at [131, 138] on span "Centro de Enfrentamento Para [MEDICAL_DATA] de [GEOGRAPHIC_DATA]" at bounding box center [127, 134] width 235 height 14
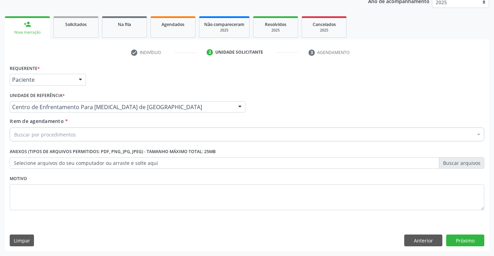
click at [131, 139] on div "Requerente * Paciente Profissional de Saúde Paciente Nenhum resultado encontrad…" at bounding box center [247, 141] width 475 height 157
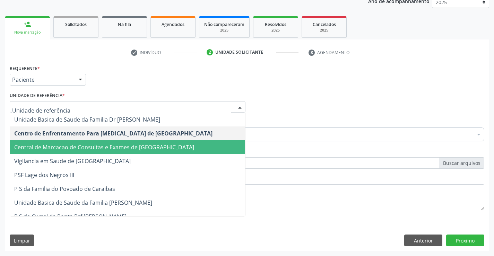
drag, startPoint x: 138, startPoint y: 139, endPoint x: 138, endPoint y: 148, distance: 9.0
click at [138, 148] on span "Central de Marcacao de Consultas e Exames de [GEOGRAPHIC_DATA]" at bounding box center [104, 148] width 180 height 8
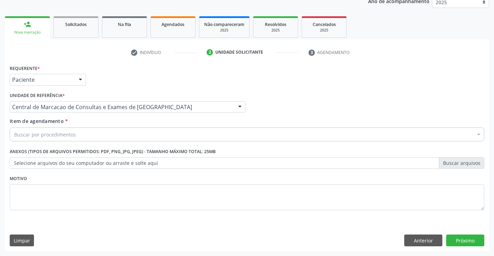
click at [143, 138] on div "Buscar por procedimentos" at bounding box center [247, 135] width 475 height 14
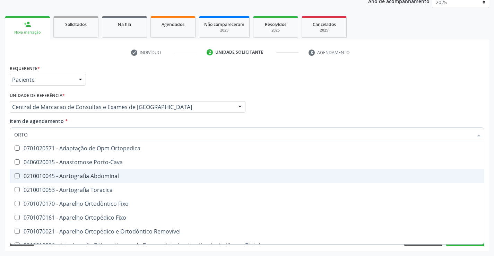
type input "ORTOP"
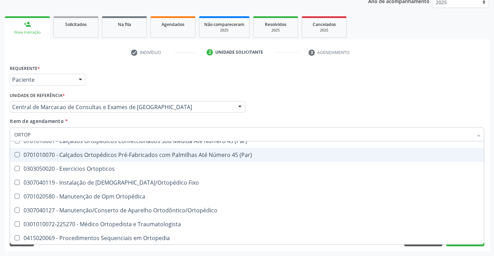
scroll to position [63, 0]
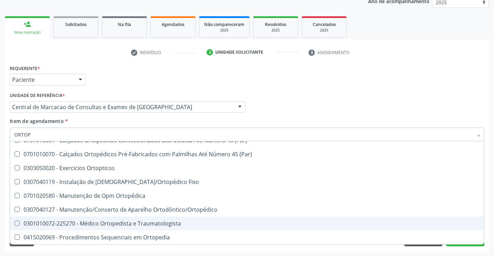
click at [122, 224] on div "0301010072-225270 - Médico Ortopedista e Traumatologista" at bounding box center [247, 224] width 466 height 6
checkbox Traumatologista "true"
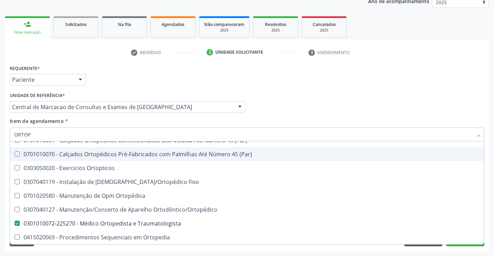
click at [383, 105] on div "Profissional Solicitante Por favor, selecione a Unidade de Atendimento primeiro…" at bounding box center [247, 103] width 478 height 27
checkbox Fixo "true"
checkbox Traumatologista "false"
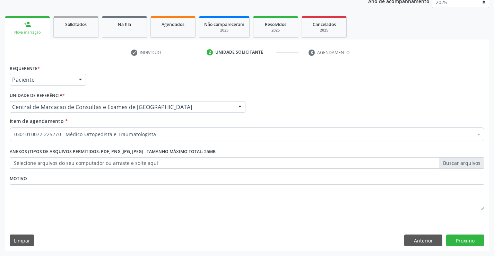
scroll to position [0, 0]
click at [450, 237] on button "Próximo" at bounding box center [465, 241] width 38 height 12
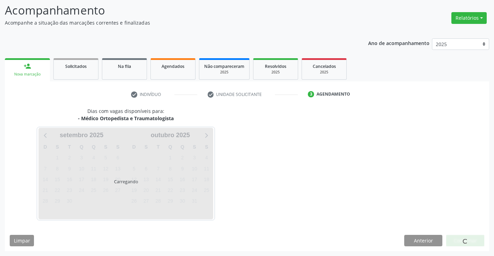
scroll to position [45, 0]
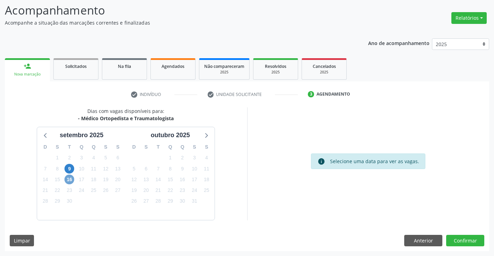
click at [73, 181] on span "16" at bounding box center [69, 180] width 10 height 10
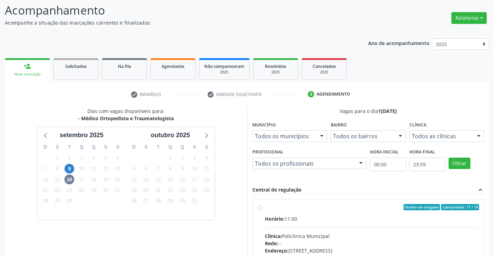
click at [349, 221] on div "Horário: 11:00" at bounding box center [372, 218] width 215 height 7
click at [262, 210] on input "Ordem de chegada Consumidos: 17 / 18 Horário: 11:00 Clínica: Policlínica Munici…" at bounding box center [260, 207] width 5 height 6
radio input "true"
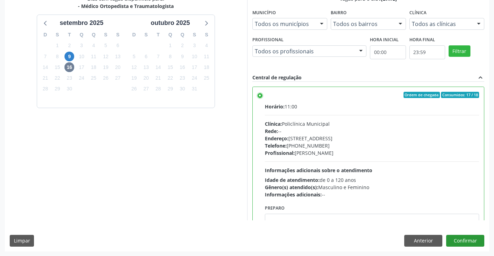
scroll to position [158, 0]
click at [471, 236] on button "Confirmar" at bounding box center [465, 241] width 38 height 12
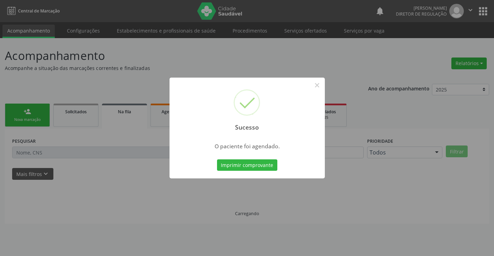
scroll to position [0, 0]
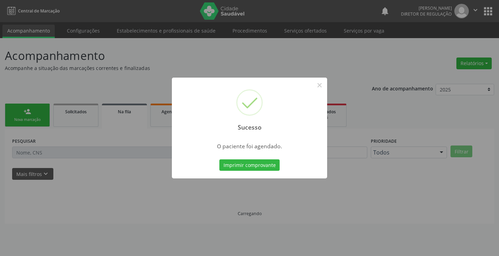
click at [219, 159] on button "Imprimir comprovante" at bounding box center [249, 165] width 60 height 12
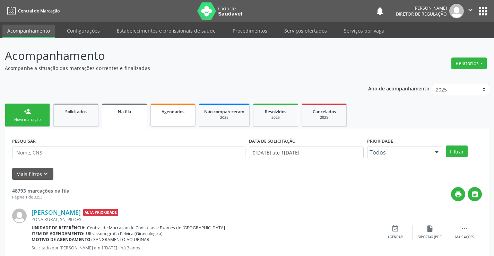
click at [168, 120] on link "Agendados" at bounding box center [172, 115] width 45 height 23
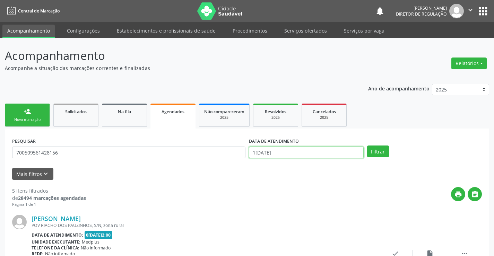
click at [330, 152] on input "15/09/2025" at bounding box center [306, 153] width 115 height 12
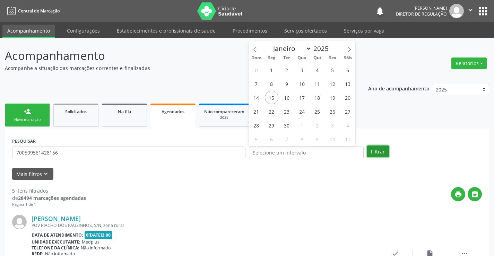
click at [375, 150] on button "Filtrar" at bounding box center [378, 152] width 22 height 12
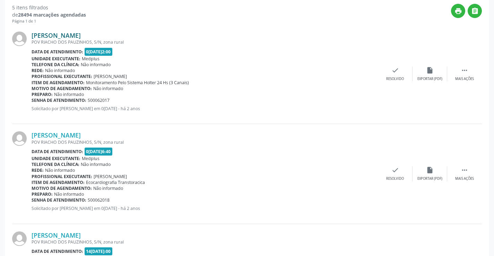
scroll to position [116, 0]
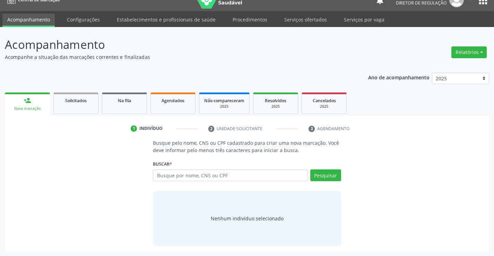
scroll to position [11, 0]
drag, startPoint x: 184, startPoint y: 180, endPoint x: 180, endPoint y: 177, distance: 4.4
click at [184, 180] on input "text" at bounding box center [230, 176] width 155 height 12
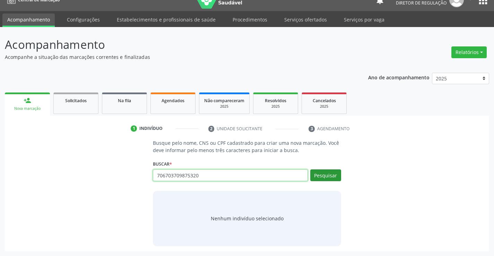
type input "706703709875320"
click at [328, 175] on button "Pesquisar" at bounding box center [325, 176] width 31 height 12
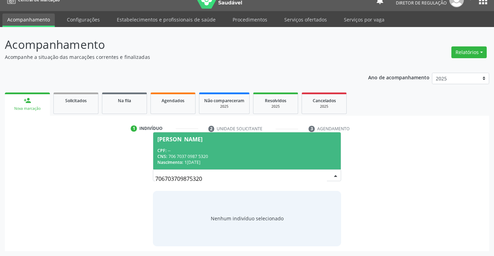
click at [243, 153] on div "CPF: --" at bounding box center [246, 151] width 179 height 6
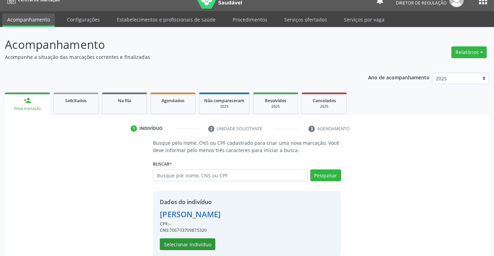
scroll to position [22, 0]
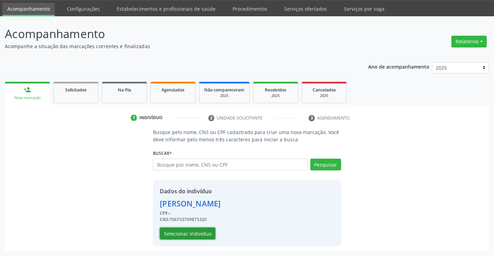
click at [201, 234] on button "Selecionar indivíduo" at bounding box center [187, 234] width 55 height 12
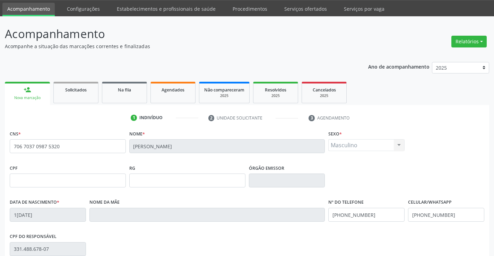
scroll to position [120, 0]
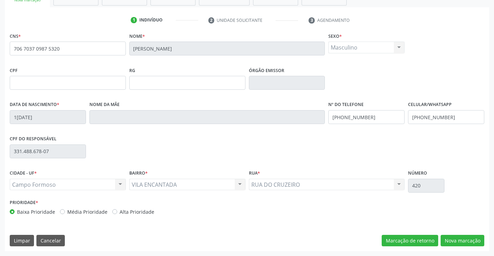
click at [455, 248] on div "CNS * 706 7037 0987 5320 Nome * Joao Batista Santana de Araujo Sexo * Masculino…" at bounding box center [247, 141] width 484 height 220
click at [459, 242] on button "Nova marcação" at bounding box center [463, 241] width 44 height 12
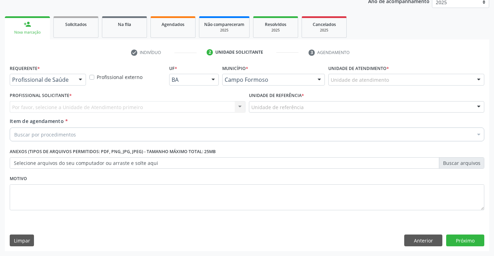
scroll to position [87, 0]
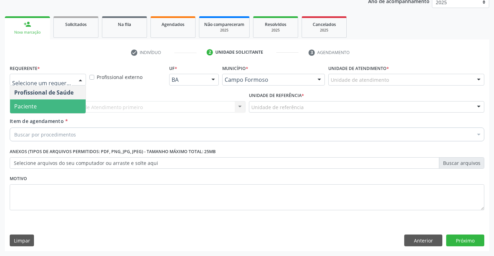
click at [67, 107] on span "Paciente" at bounding box center [48, 106] width 76 height 14
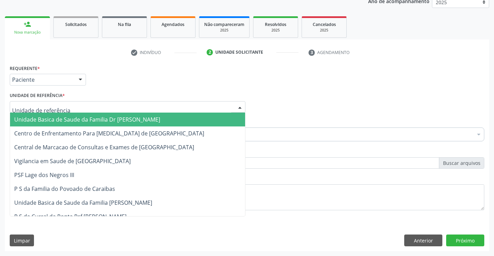
click at [128, 106] on div at bounding box center [128, 107] width 236 height 12
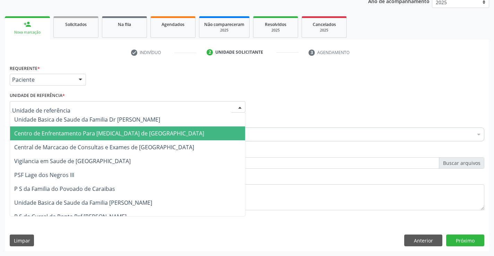
click at [131, 142] on span "Central de Marcacao de Consultas e Exames de [GEOGRAPHIC_DATA]" at bounding box center [127, 147] width 235 height 14
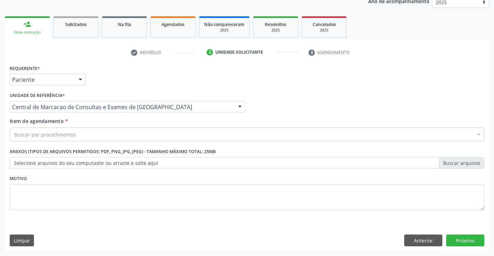
click at [146, 137] on div "Buscar por procedimentos" at bounding box center [247, 135] width 475 height 14
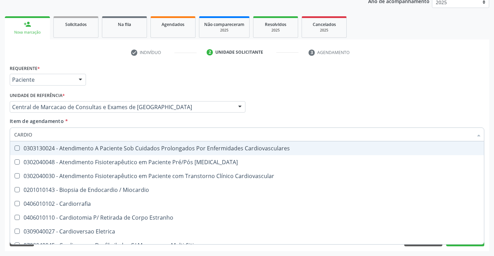
type input "CARDIOL"
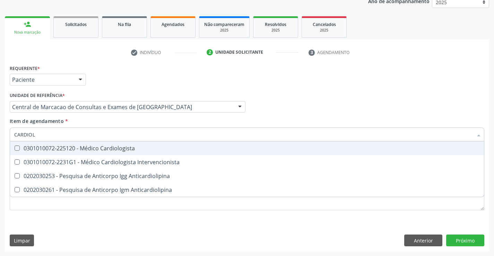
click at [149, 153] on span "0301010072-225120 - Médico Cardiologista" at bounding box center [247, 148] width 474 height 14
checkbox Cardiologista "true"
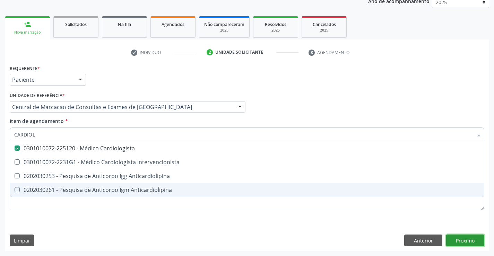
click at [466, 243] on div "Requerente * Paciente Profissional de Saúde Paciente Nenhum resultado encontrad…" at bounding box center [247, 157] width 484 height 188
checkbox Intervencionista "true"
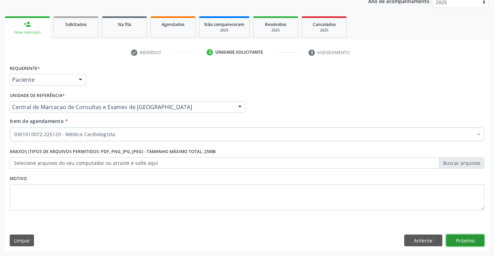
click at [458, 243] on button "Próximo" at bounding box center [465, 241] width 38 height 12
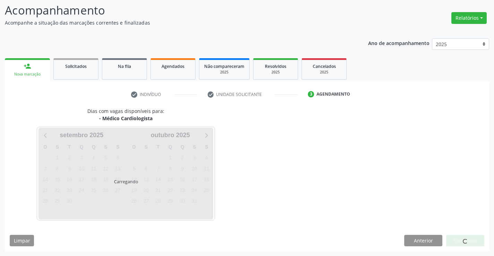
scroll to position [45, 0]
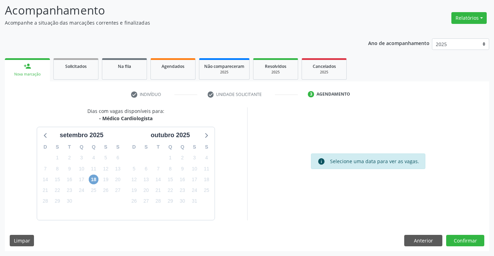
click at [95, 182] on span "18" at bounding box center [94, 180] width 10 height 10
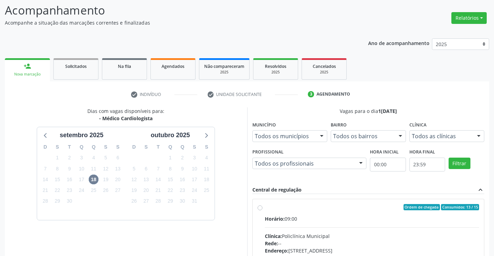
click at [262, 210] on input "Ordem de chegada Consumidos: 13 / 15 Horário: 09:00 Clínica: Policlínica Munici…" at bounding box center [260, 207] width 5 height 6
radio input "true"
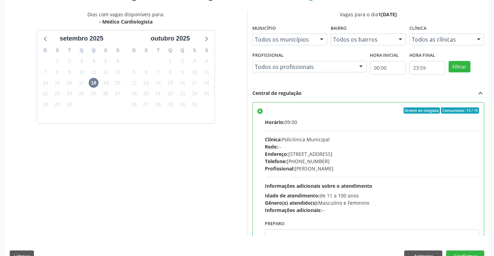
scroll to position [158, 0]
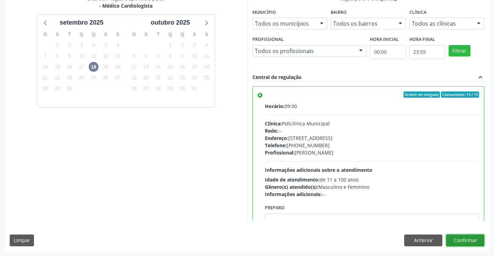
click at [471, 242] on button "Confirmar" at bounding box center [465, 241] width 38 height 12
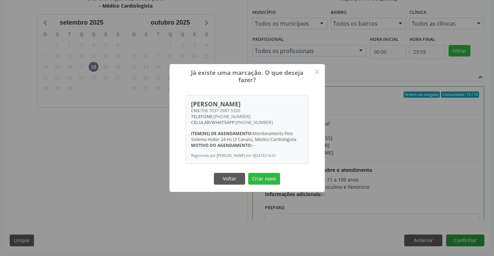
click at [248, 173] on button "Criar novo" at bounding box center [264, 179] width 32 height 12
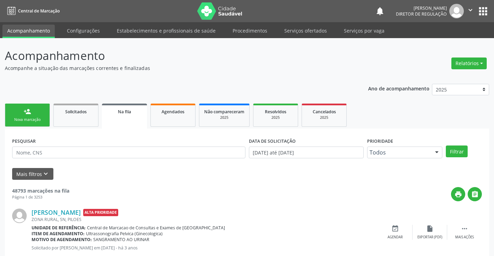
click at [468, 9] on icon "" at bounding box center [471, 10] width 8 height 8
click at [432, 42] on link "Sair" at bounding box center [453, 42] width 48 height 10
